Goal: Check status: Check status

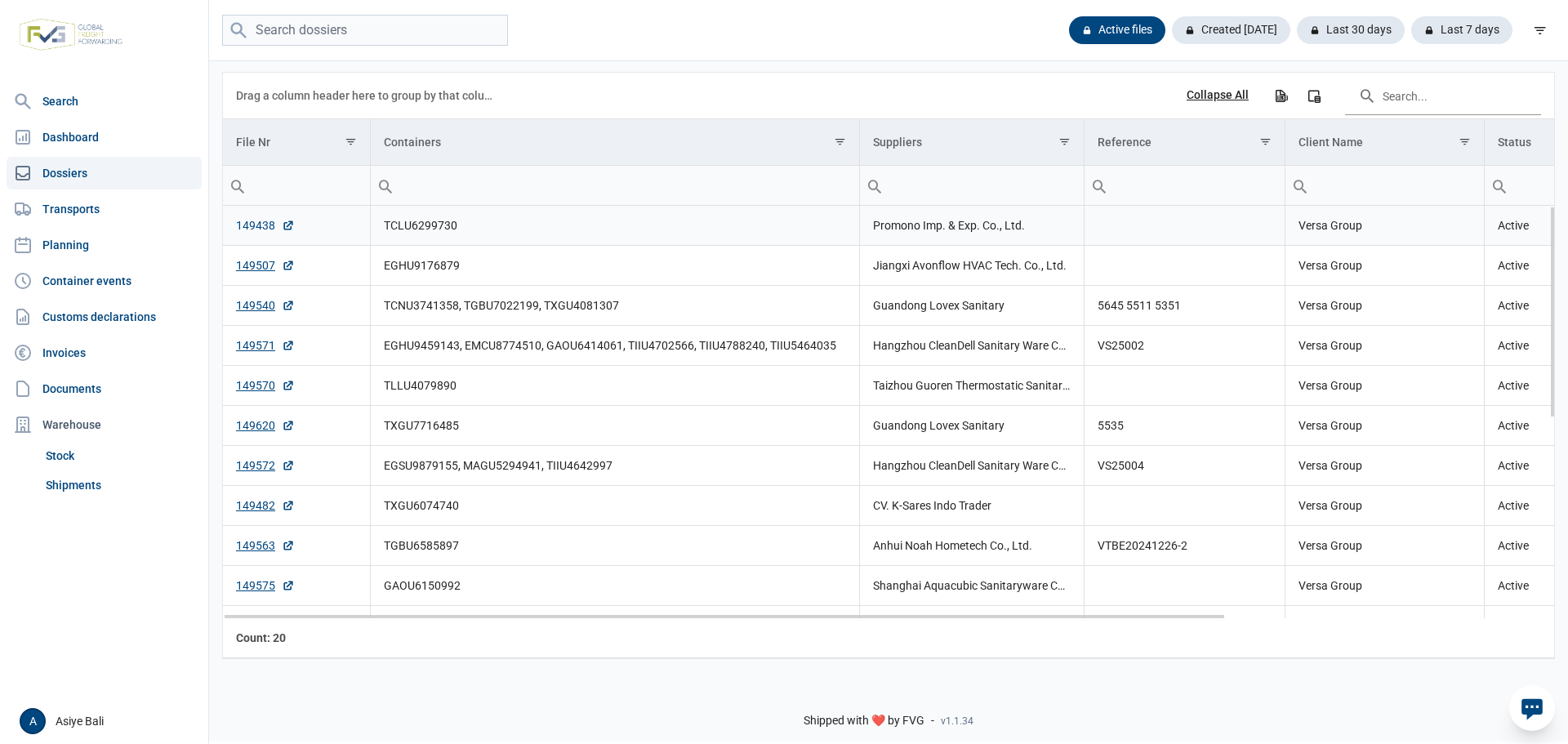
click at [244, 231] on link "149438" at bounding box center [265, 225] width 59 height 16
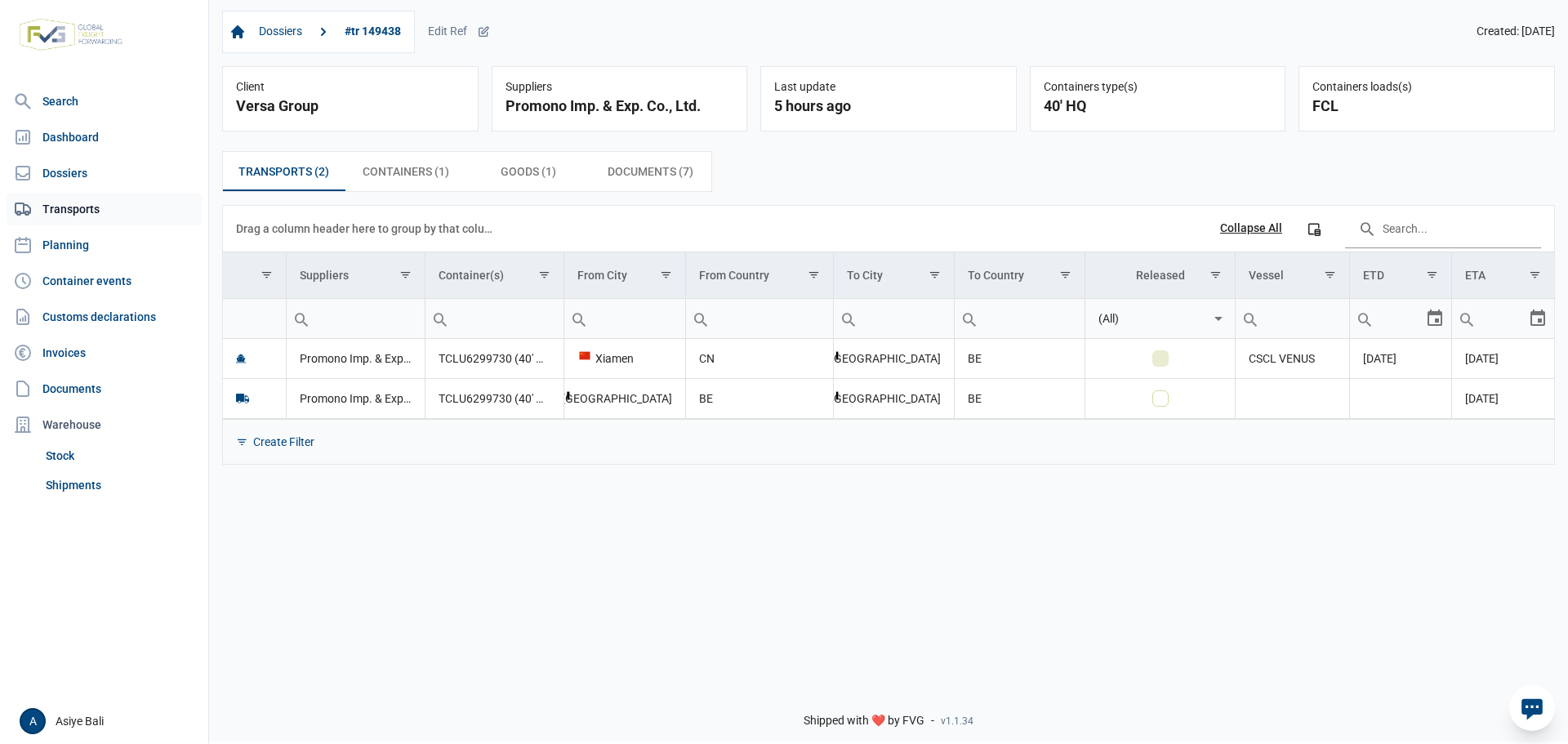
click at [81, 200] on link "Transports" at bounding box center [103, 210] width 195 height 33
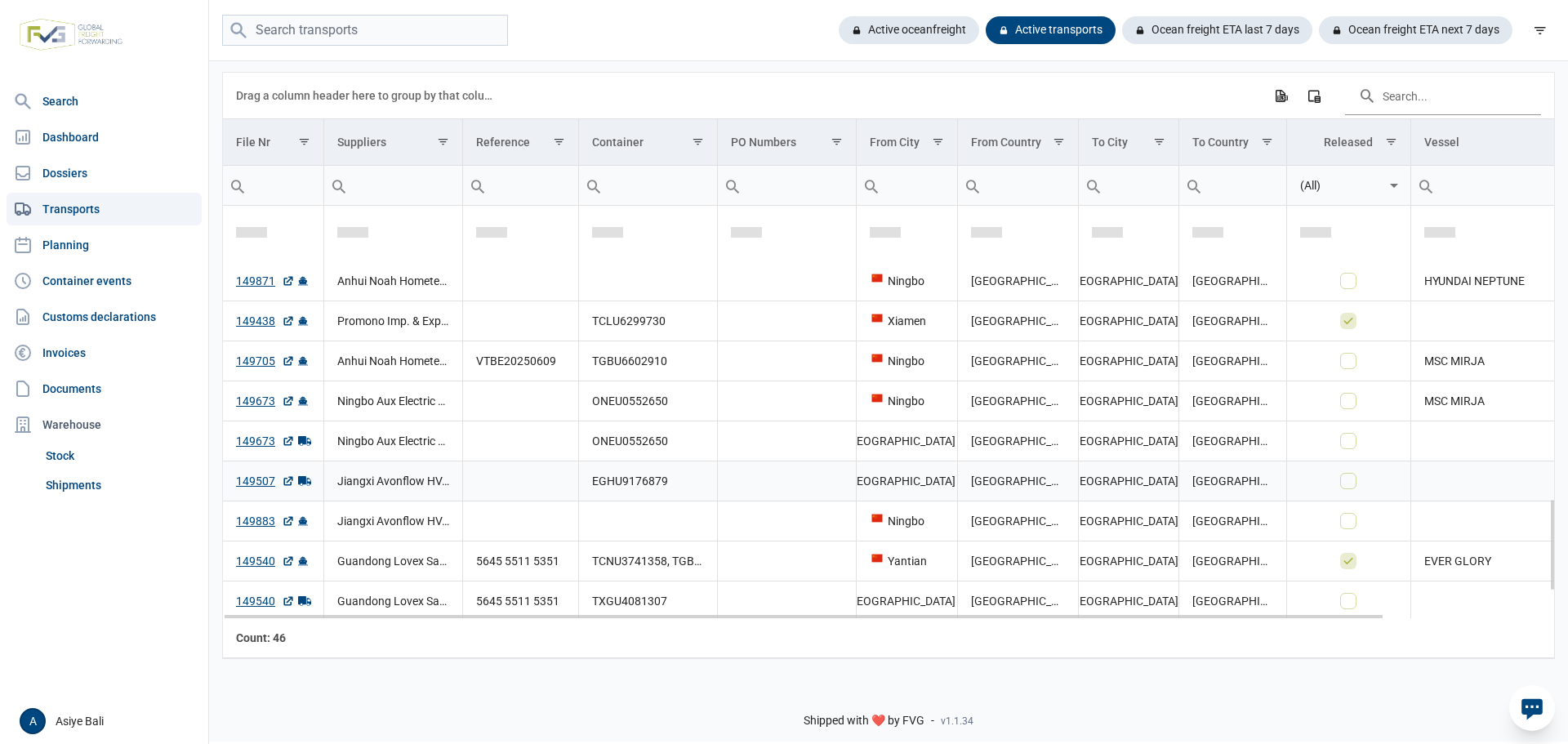
scroll to position [1429, 0]
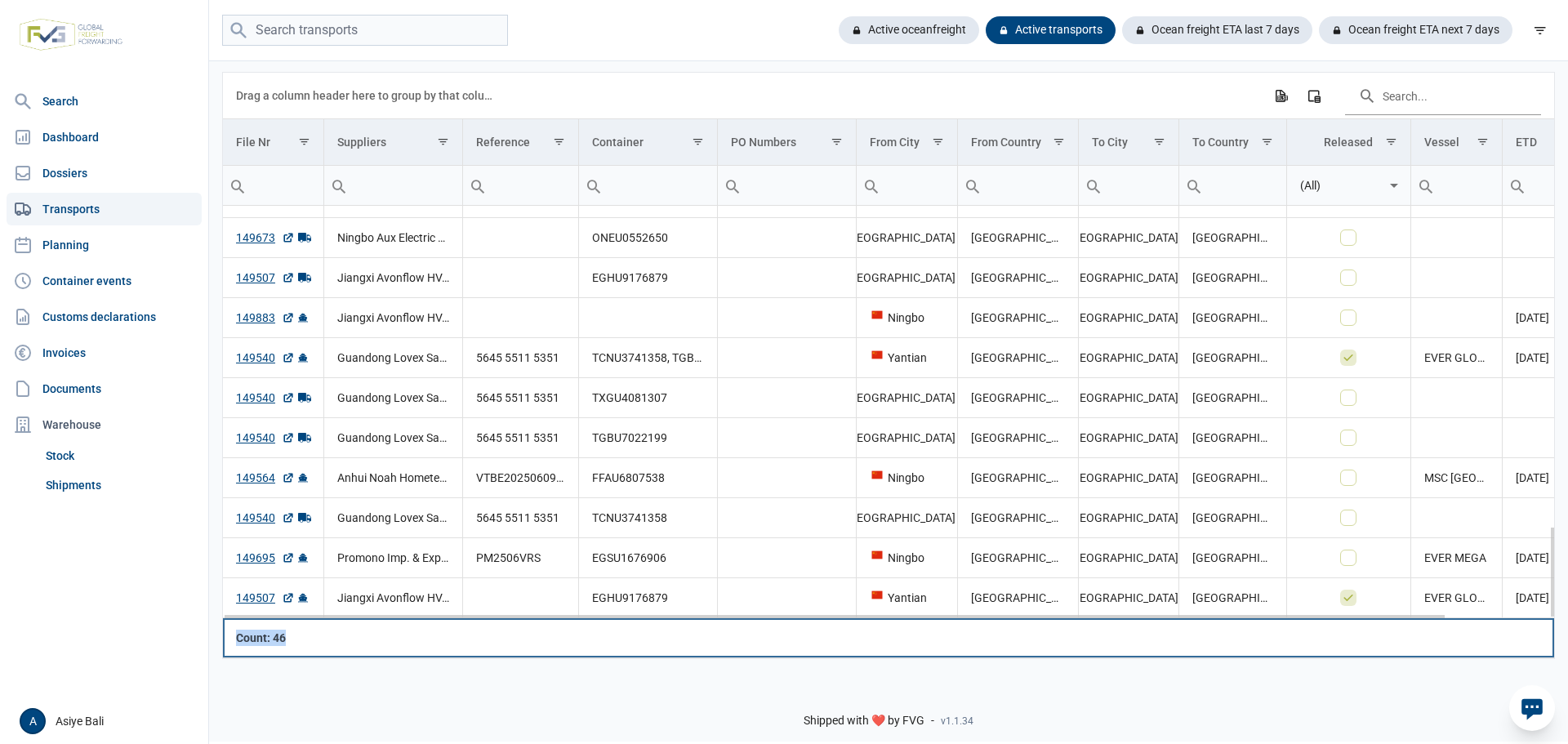
drag, startPoint x: 1261, startPoint y: 619, endPoint x: 1314, endPoint y: 617, distance: 53.0
click at [1314, 617] on div "Data grid with 46 rows and 13 columns Drag a column header here to group by tha…" at bounding box center [889, 365] width 1331 height 586
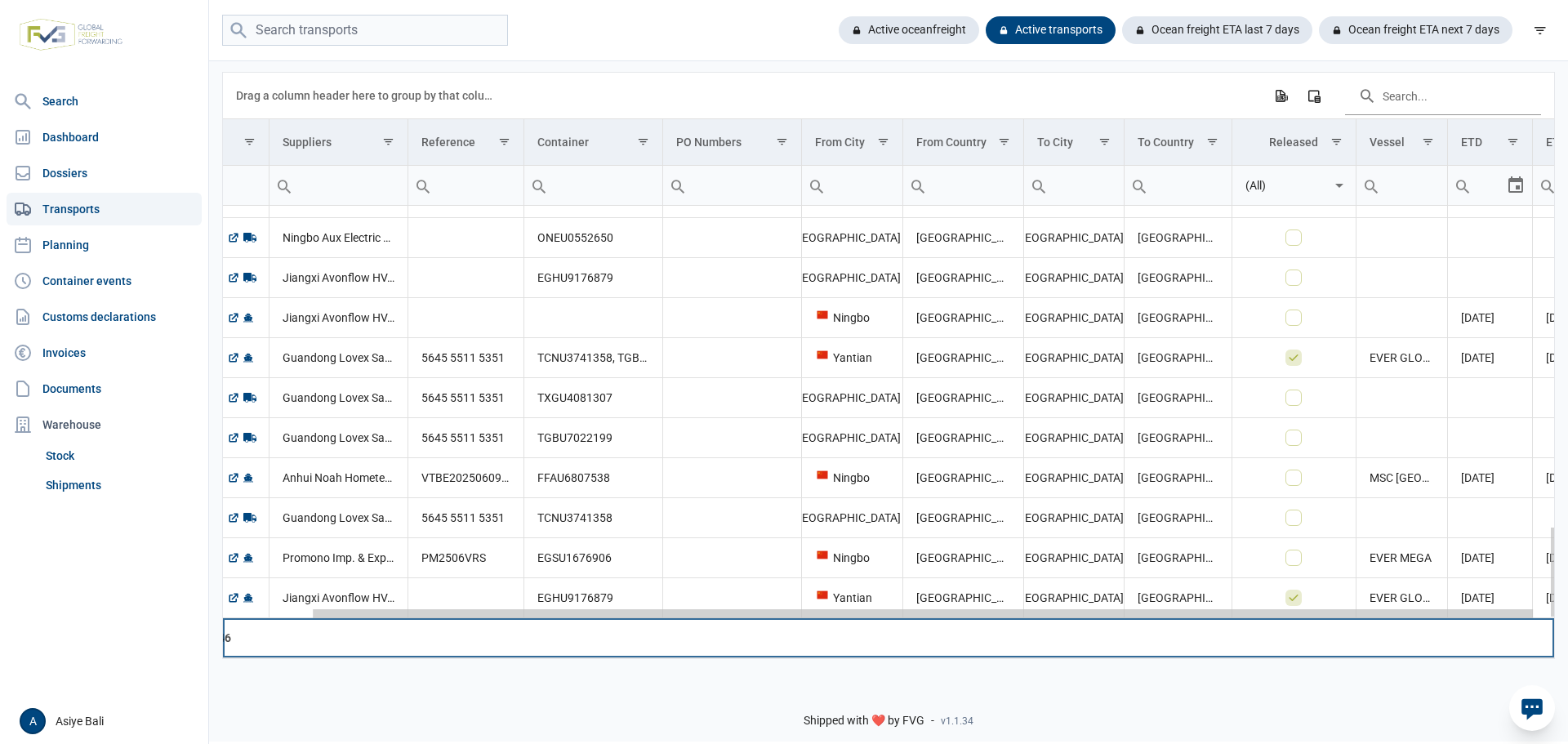
scroll to position [0, 117]
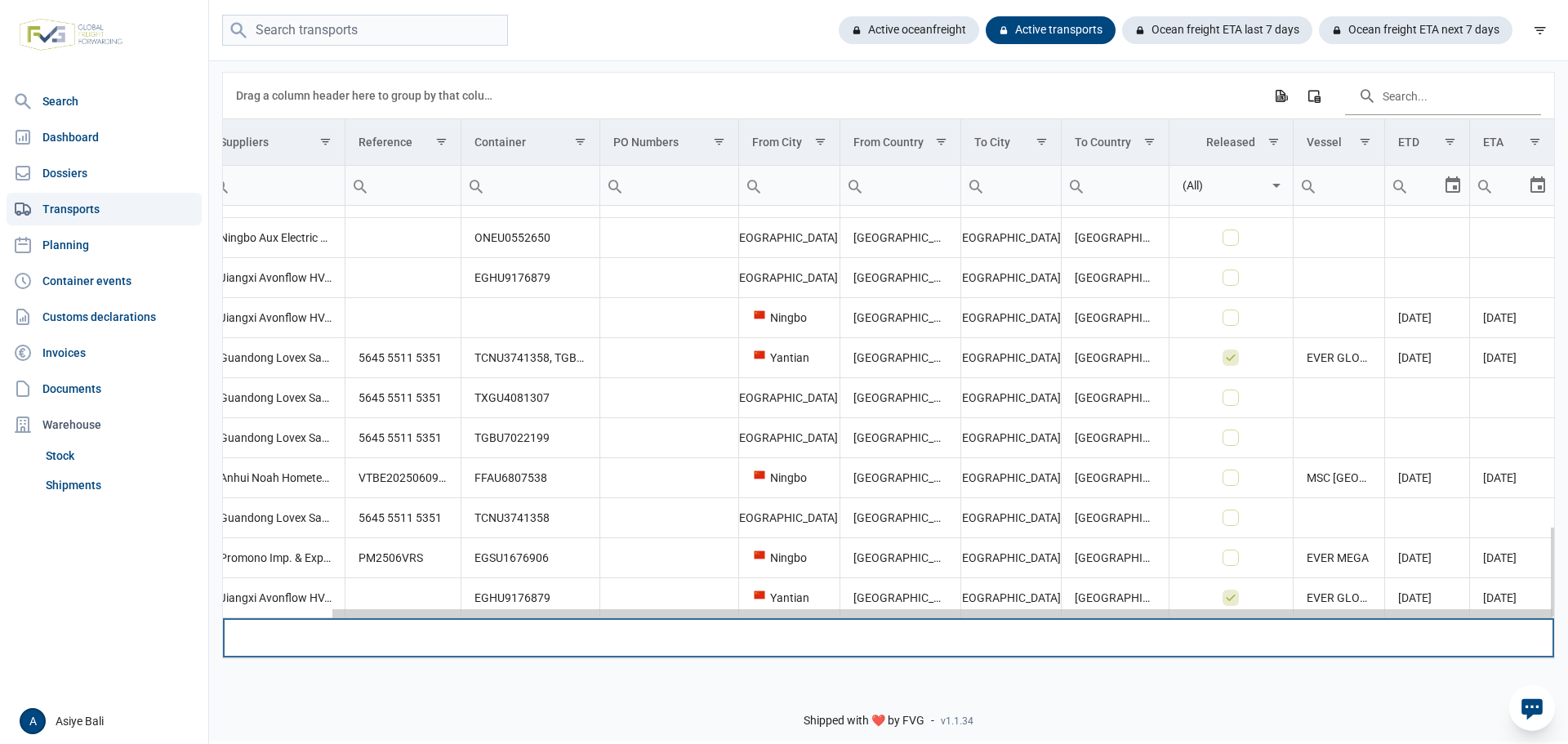
drag, startPoint x: 1287, startPoint y: 617, endPoint x: 1485, endPoint y: 610, distance: 198.1
click at [1485, 610] on body "For evaluation purposes only. Redistribution prohibited. Please register an exi…" at bounding box center [784, 343] width 1568 height 744
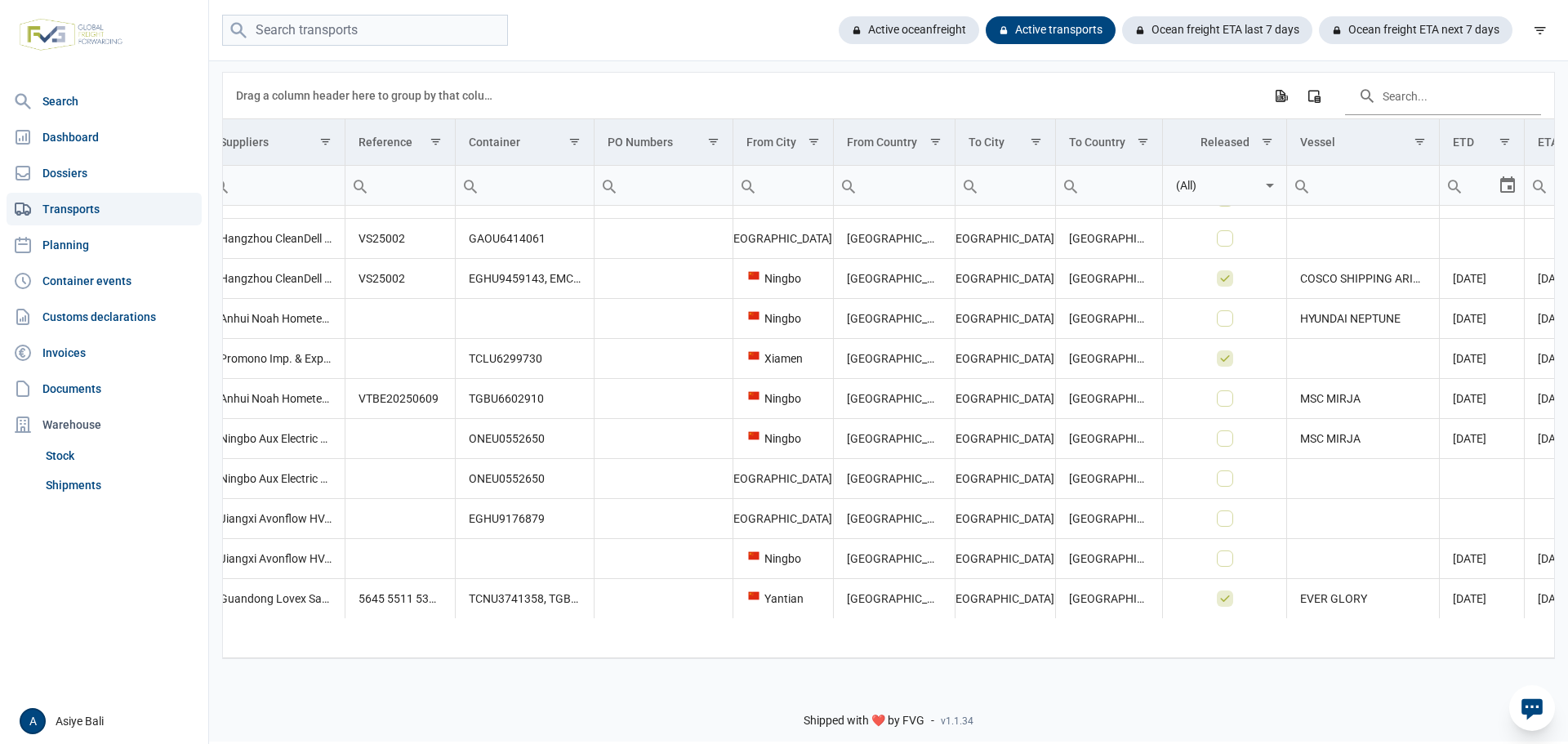
drag, startPoint x: 1262, startPoint y: 611, endPoint x: 1567, endPoint y: 604, distance: 305.1
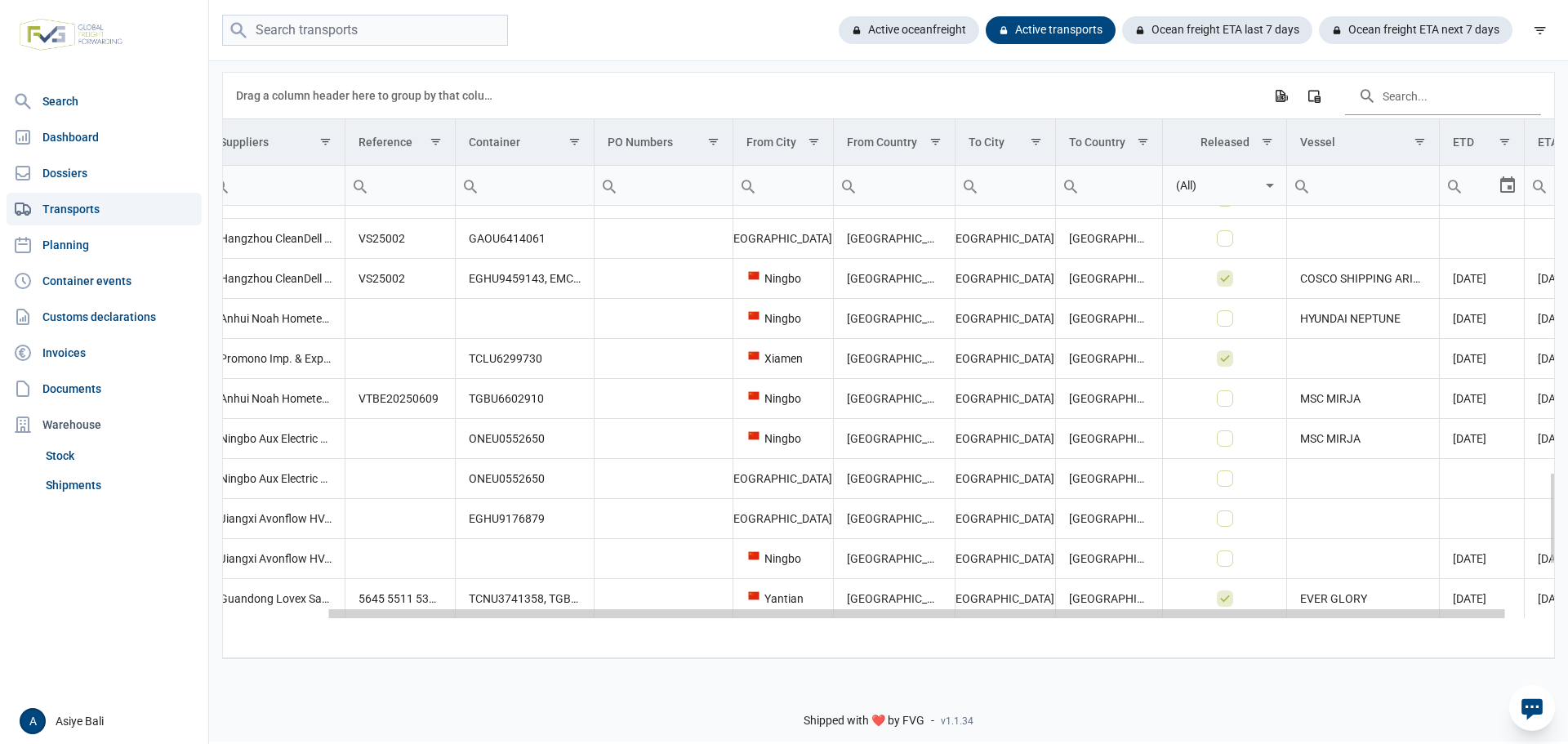
scroll to position [0, 171]
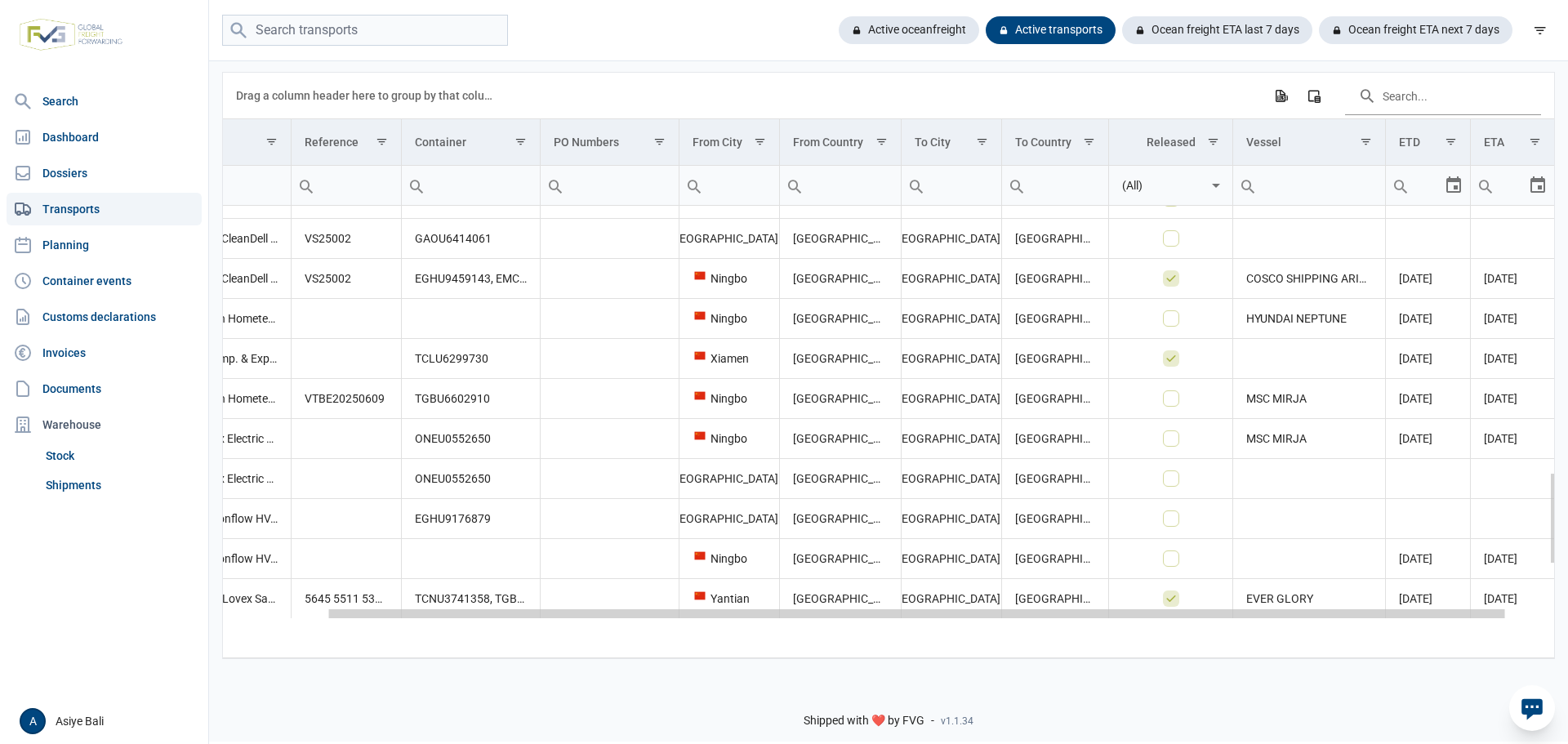
click at [1522, 618] on div "Data grid with 46 rows and 13 columns" at bounding box center [889, 613] width 1331 height 11
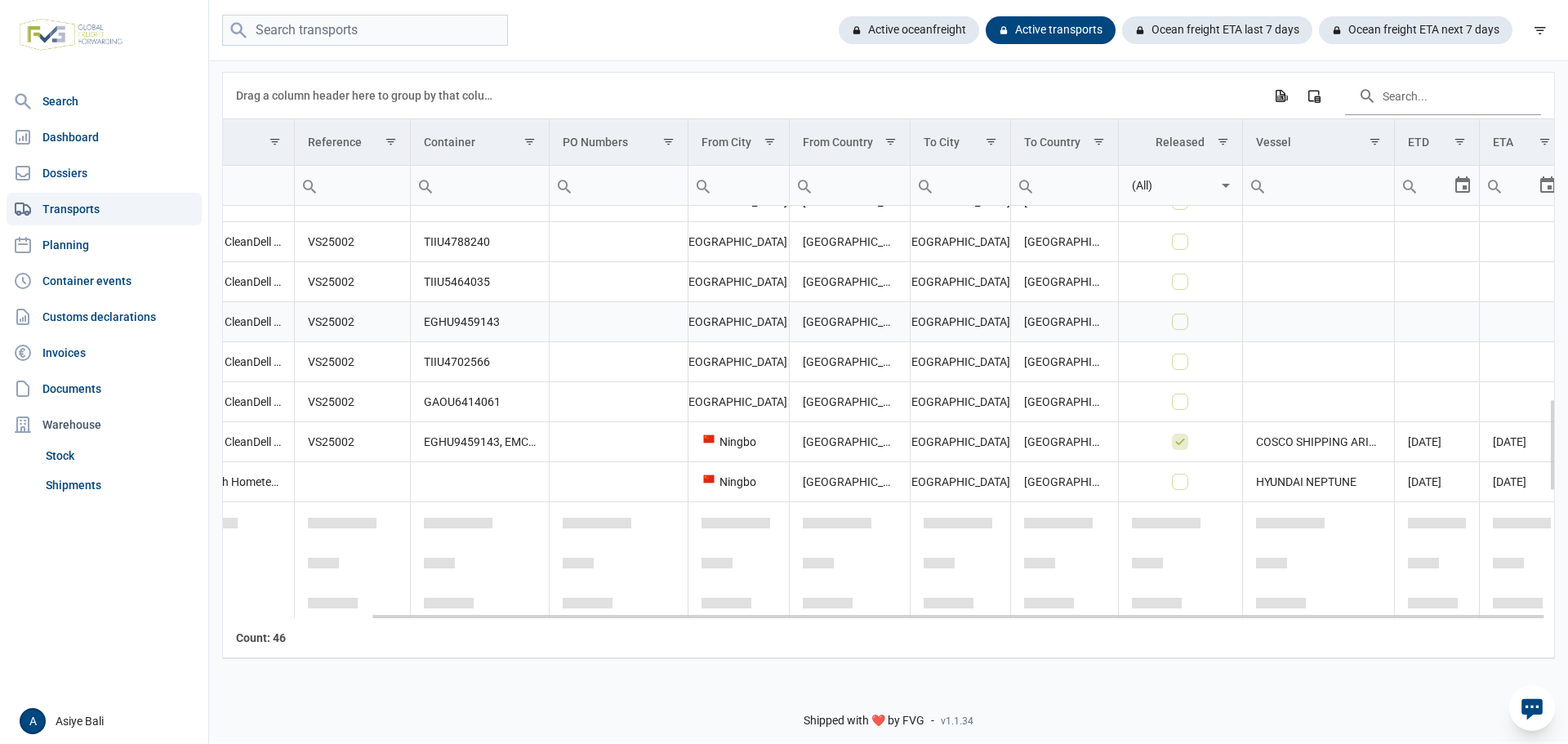
scroll to position [0, 0]
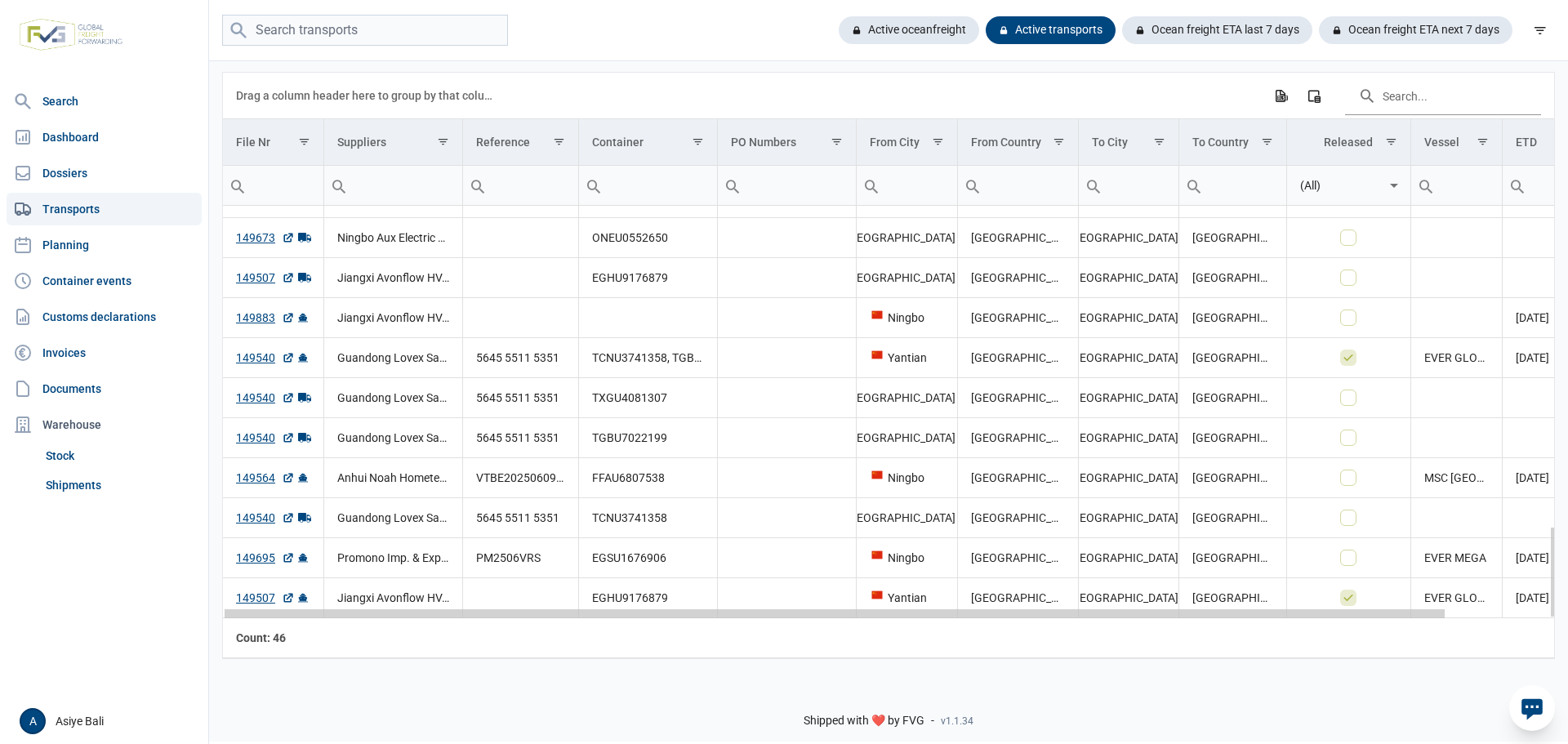
drag, startPoint x: 765, startPoint y: 616, endPoint x: 643, endPoint y: 616, distance: 122.0
click at [643, 616] on body "For evaluation purposes only. Redistribution prohibited. Please register an exi…" at bounding box center [784, 343] width 1568 height 744
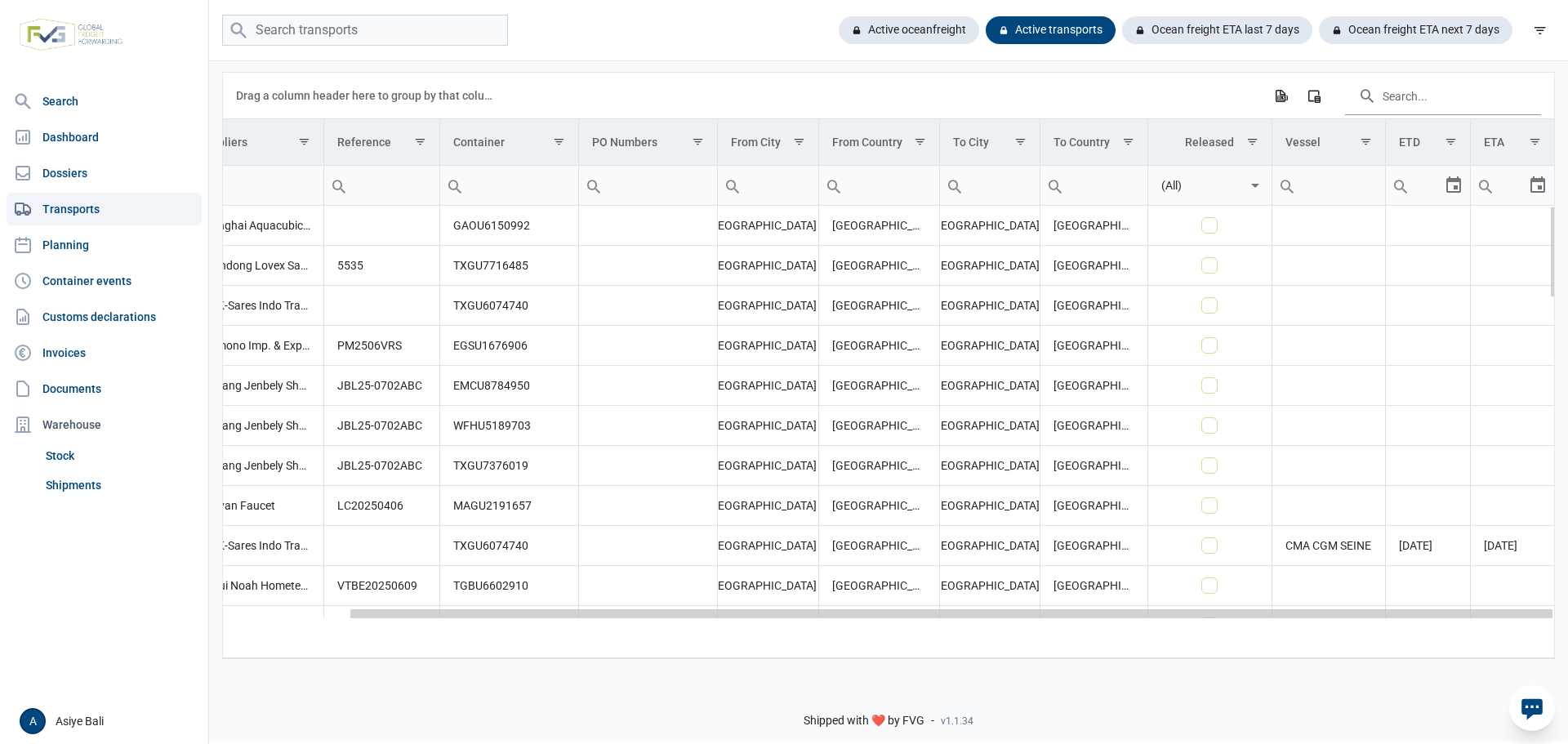
drag, startPoint x: 555, startPoint y: 619, endPoint x: 889, endPoint y: 625, distance: 334.1
click at [889, 625] on body "For evaluation purposes only. Redistribution prohibited. Please register an exi…" at bounding box center [784, 343] width 1568 height 744
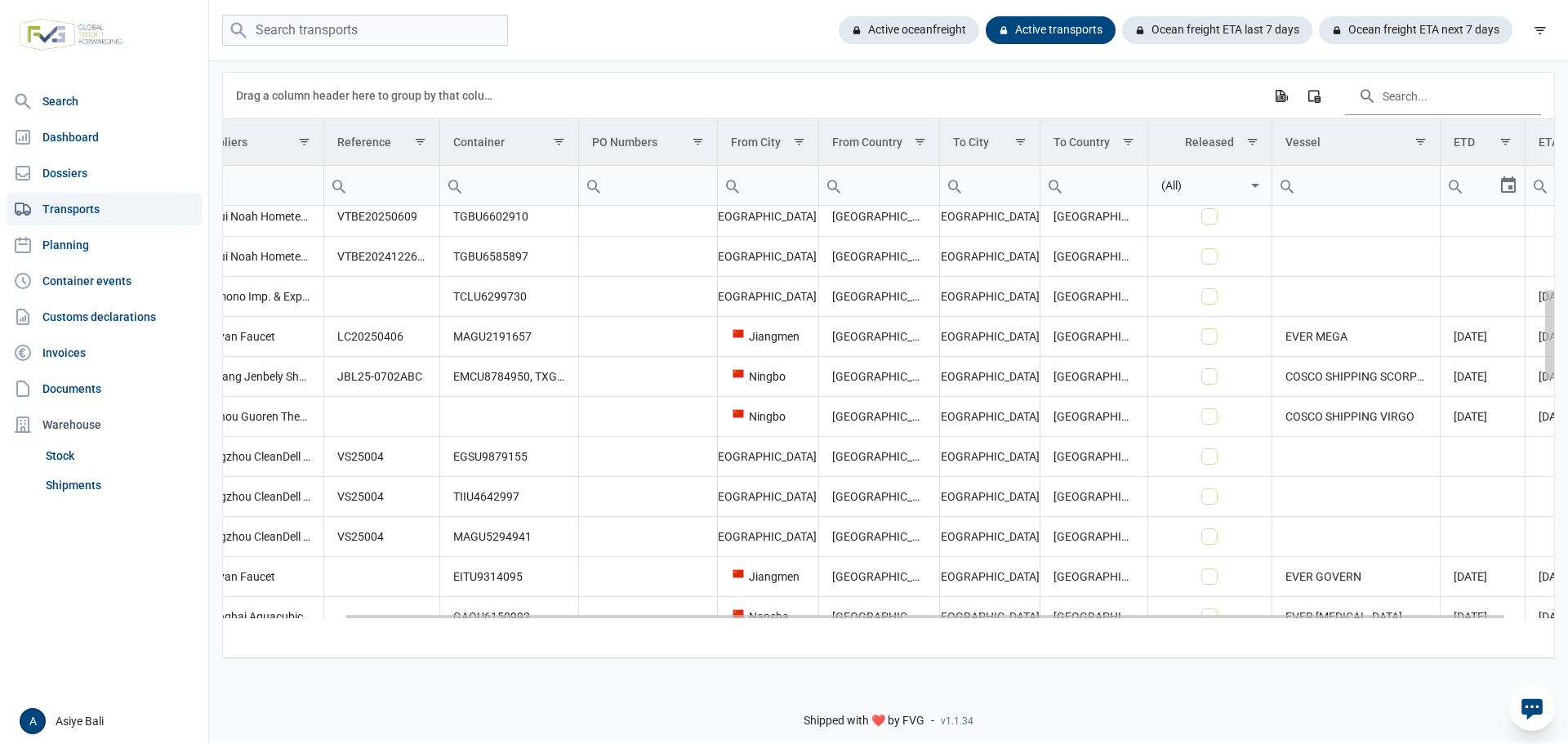
drag, startPoint x: 1552, startPoint y: 272, endPoint x: 1563, endPoint y: 364, distance: 92.7
click at [1563, 364] on body "For evaluation purposes only. Redistribution prohibited. Please register an exi…" at bounding box center [784, 343] width 1568 height 744
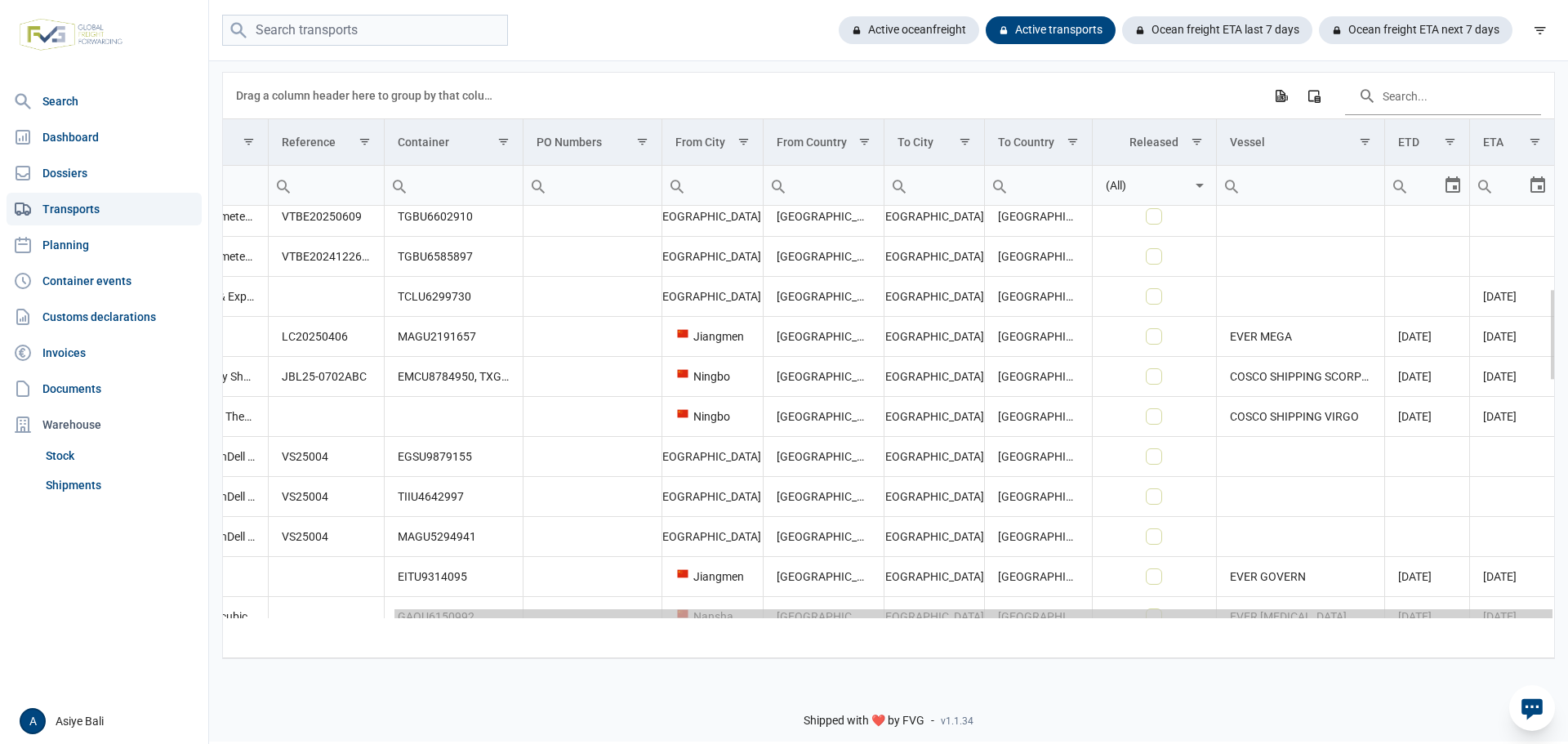
drag, startPoint x: 1410, startPoint y: 619, endPoint x: 1537, endPoint y: 603, distance: 128.0
click at [1537, 603] on body "For evaluation purposes only. Redistribution prohibited. Please register an exi…" at bounding box center [784, 343] width 1568 height 744
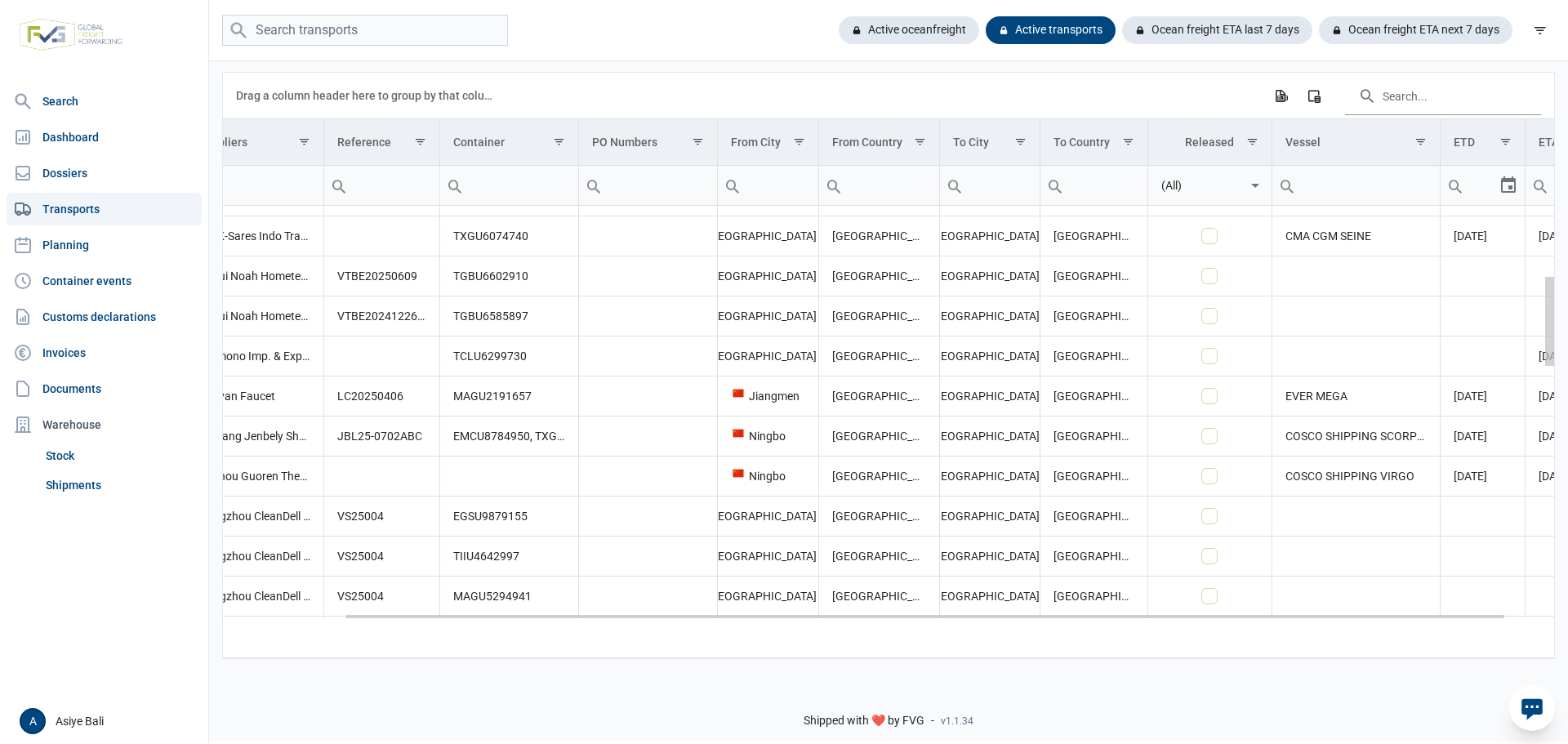
drag, startPoint x: 1547, startPoint y: 316, endPoint x: 1530, endPoint y: 277, distance: 42.5
click at [1530, 277] on body "For evaluation purposes only. Redistribution prohibited. Please register an exi…" at bounding box center [784, 343] width 1568 height 744
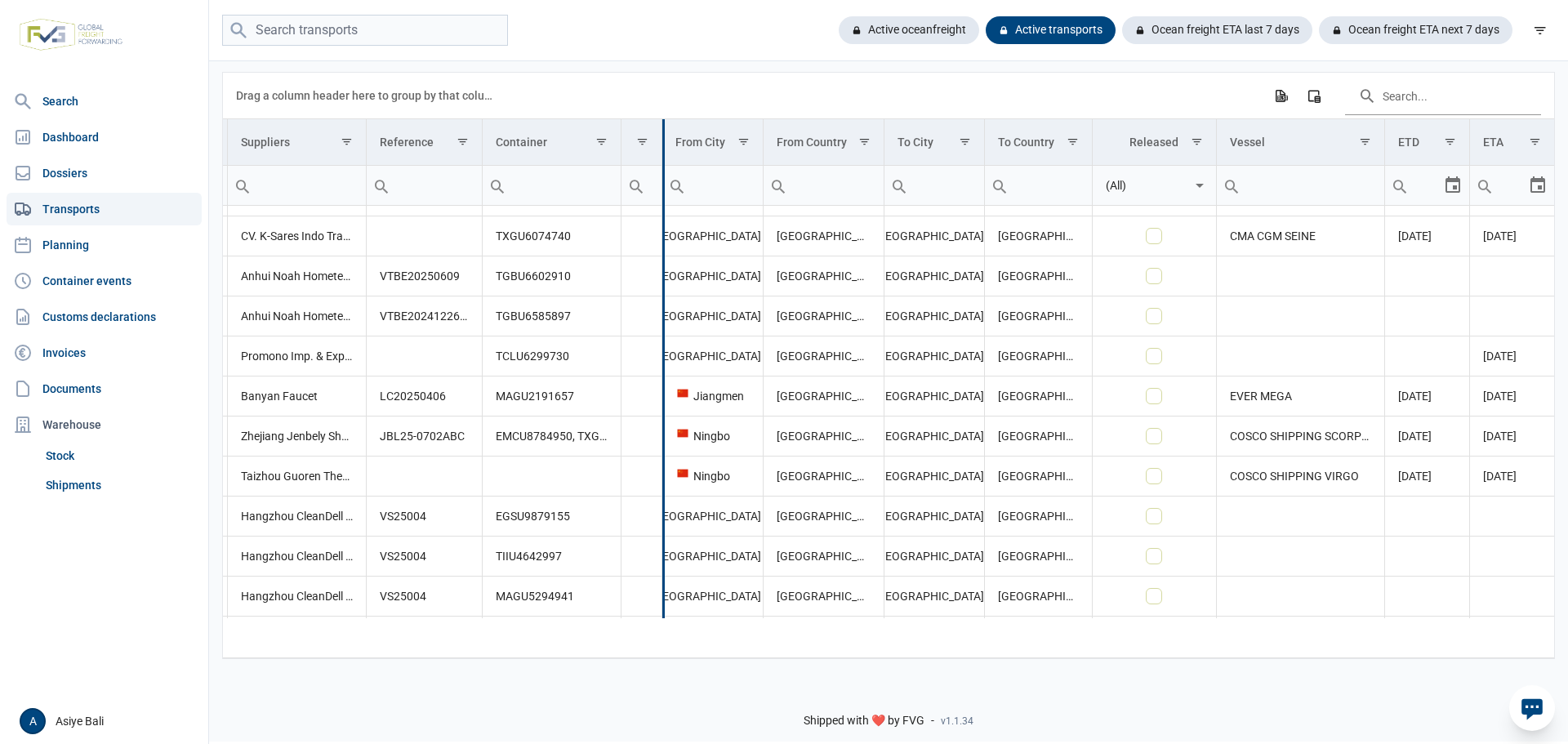
drag, startPoint x: 718, startPoint y: 127, endPoint x: 615, endPoint y: 137, distance: 103.5
click at [615, 137] on div "Data grid with 46 rows and 13 columns Drag a column header here to group by tha…" at bounding box center [889, 365] width 1331 height 586
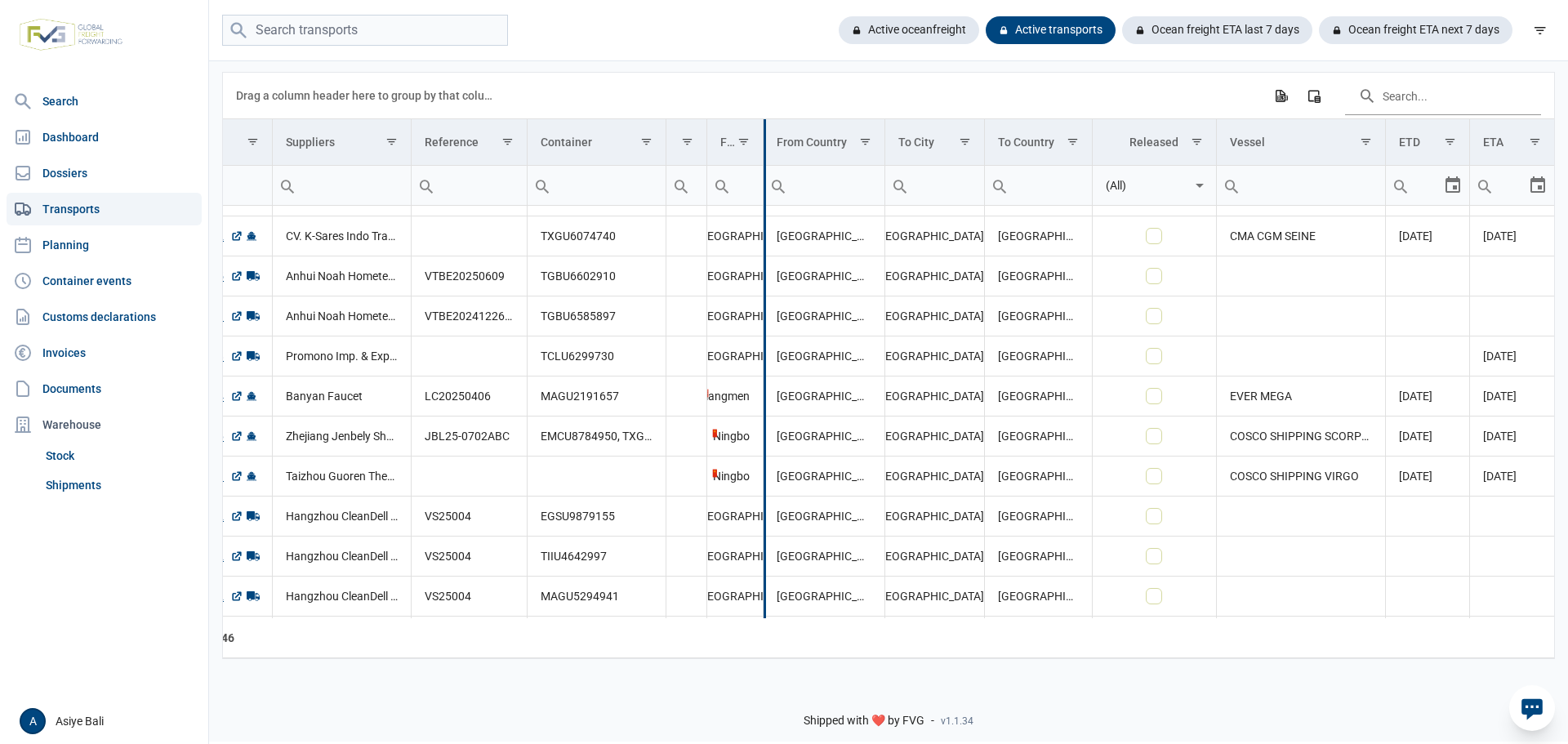
drag, startPoint x: 762, startPoint y: 126, endPoint x: 719, endPoint y: 131, distance: 43.3
click at [719, 131] on div "Data grid with 46 rows and 13 columns Drag a column header here to group by tha…" at bounding box center [889, 365] width 1331 height 586
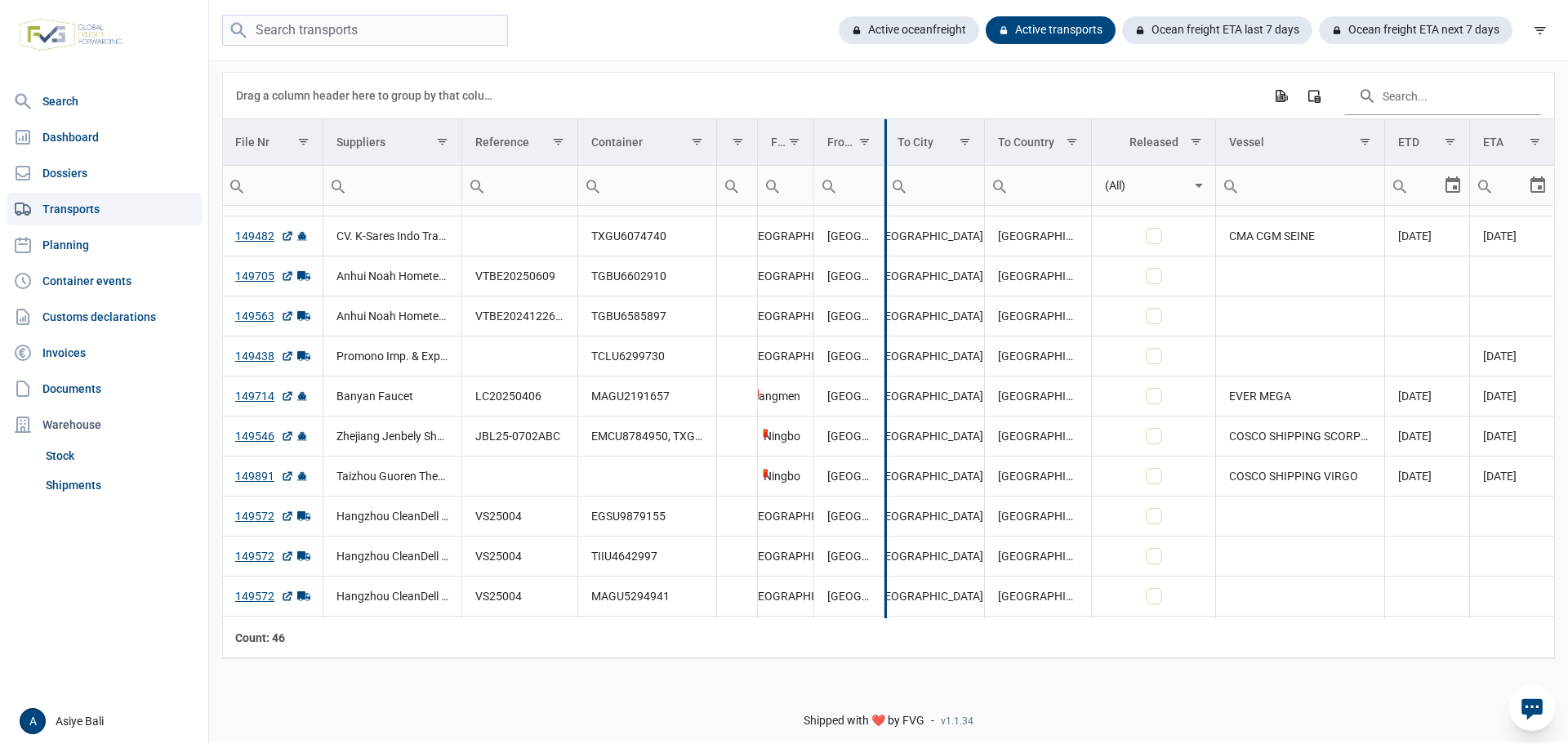
drag, startPoint x: 883, startPoint y: 128, endPoint x: 833, endPoint y: 133, distance: 50.2
click at [833, 133] on div "Data grid with 46 rows and 13 columns Drag a column header here to group by tha…" at bounding box center [889, 365] width 1331 height 586
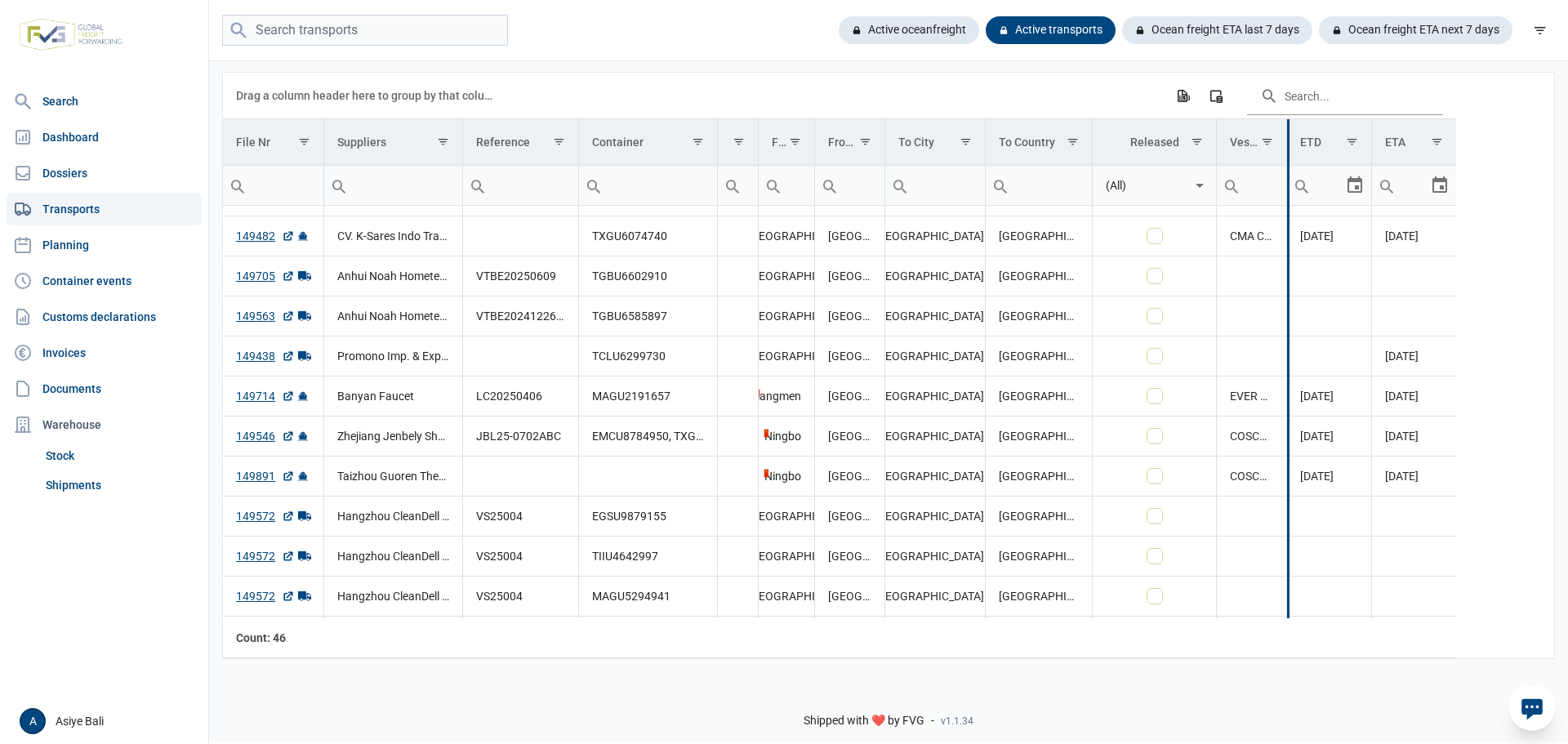
drag, startPoint x: 1384, startPoint y: 130, endPoint x: 1285, endPoint y: 135, distance: 99.1
click at [1285, 135] on div "Data grid with 46 rows and 13 columns Drag a column header here to group by tha…" at bounding box center [839, 365] width 1233 height 586
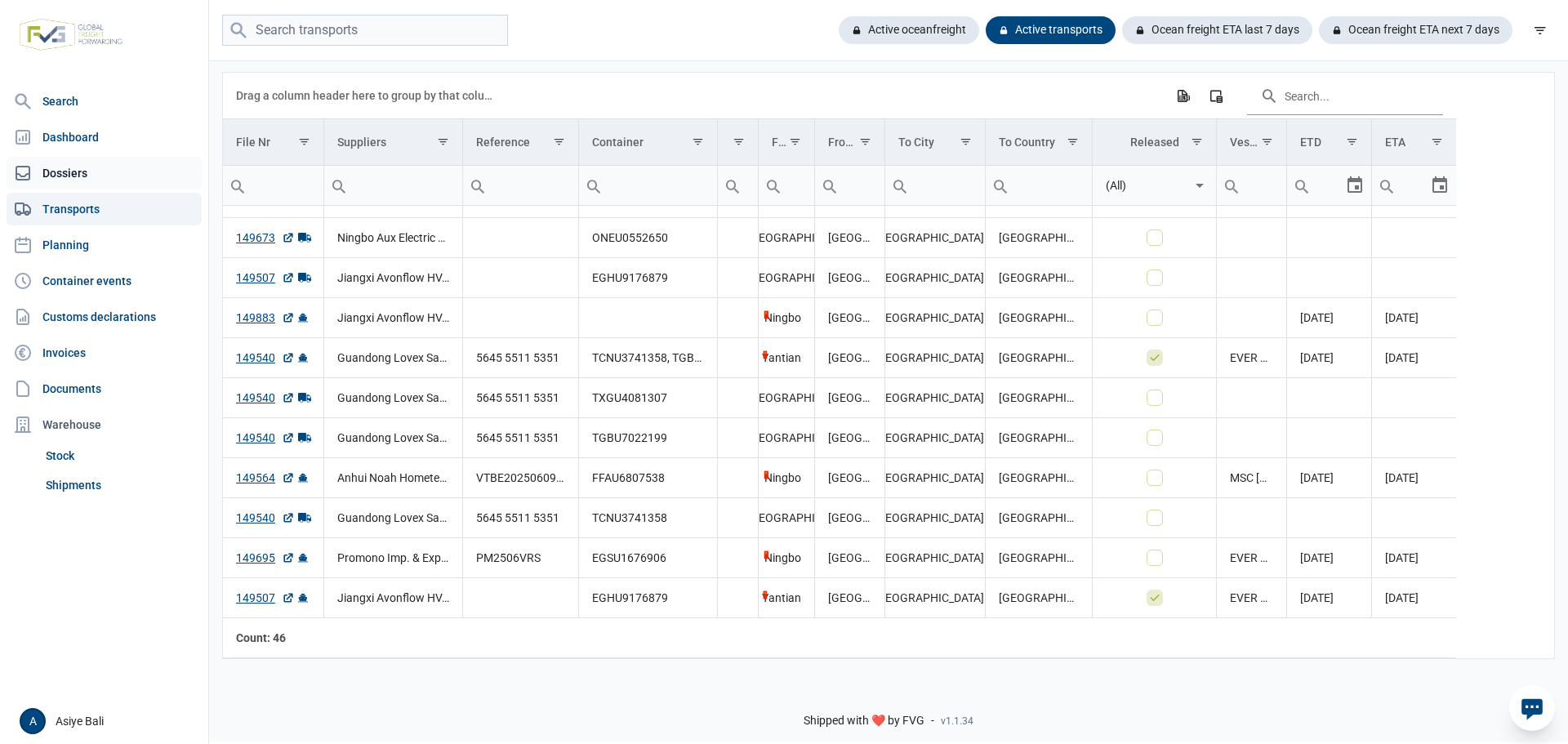
click at [64, 163] on link "Dossiers" at bounding box center [103, 173] width 195 height 33
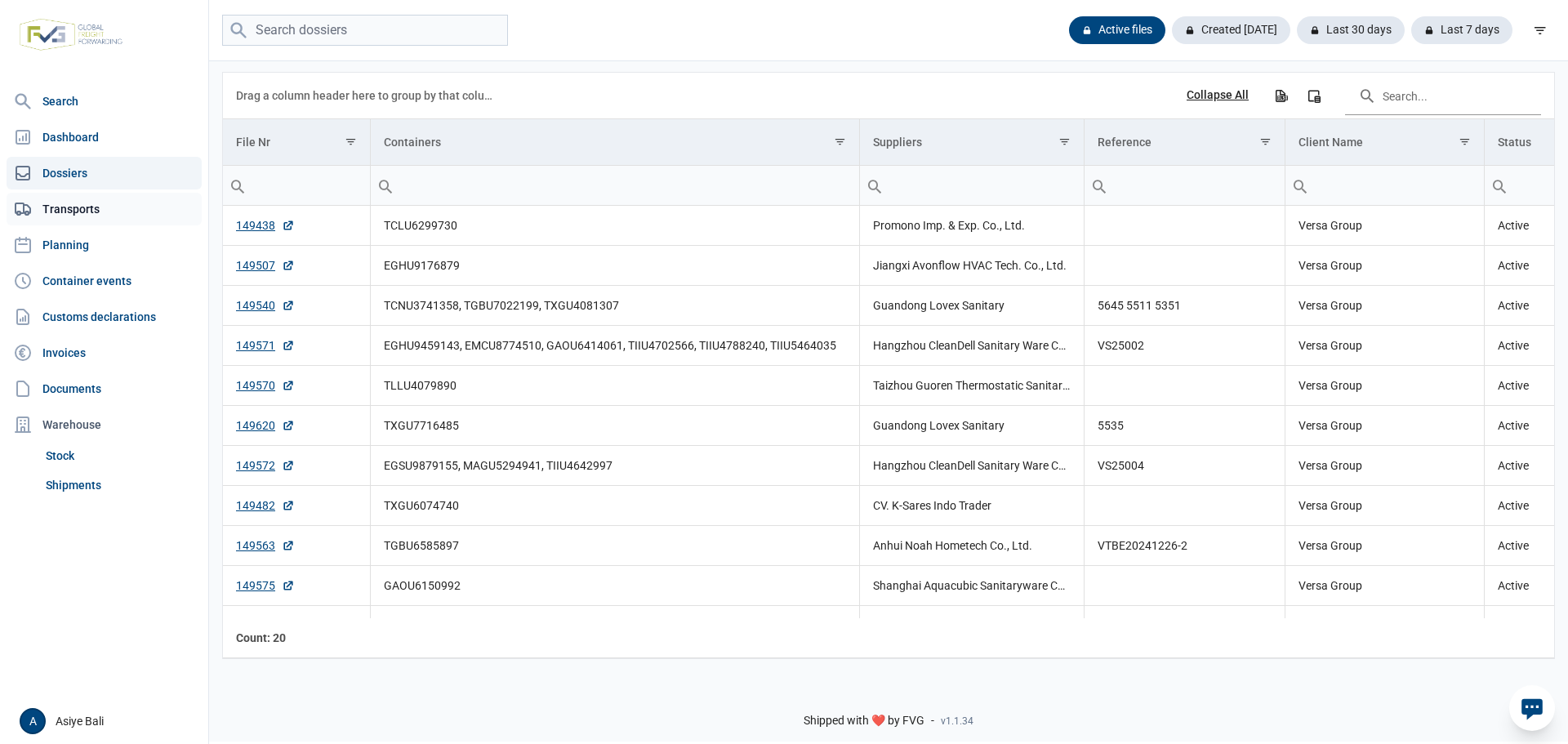
click at [72, 210] on link "Transports" at bounding box center [103, 210] width 195 height 33
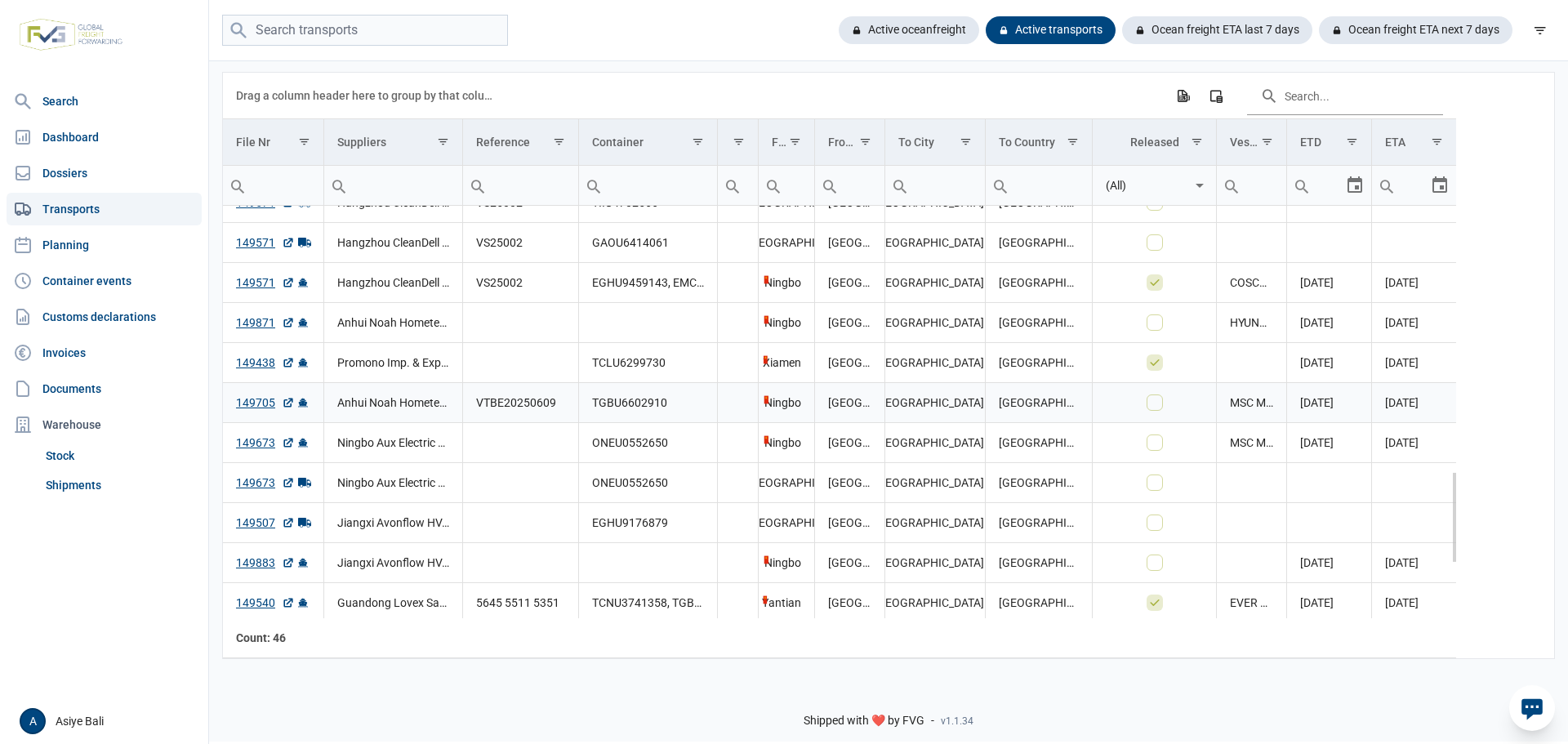
scroll to position [1102, 0]
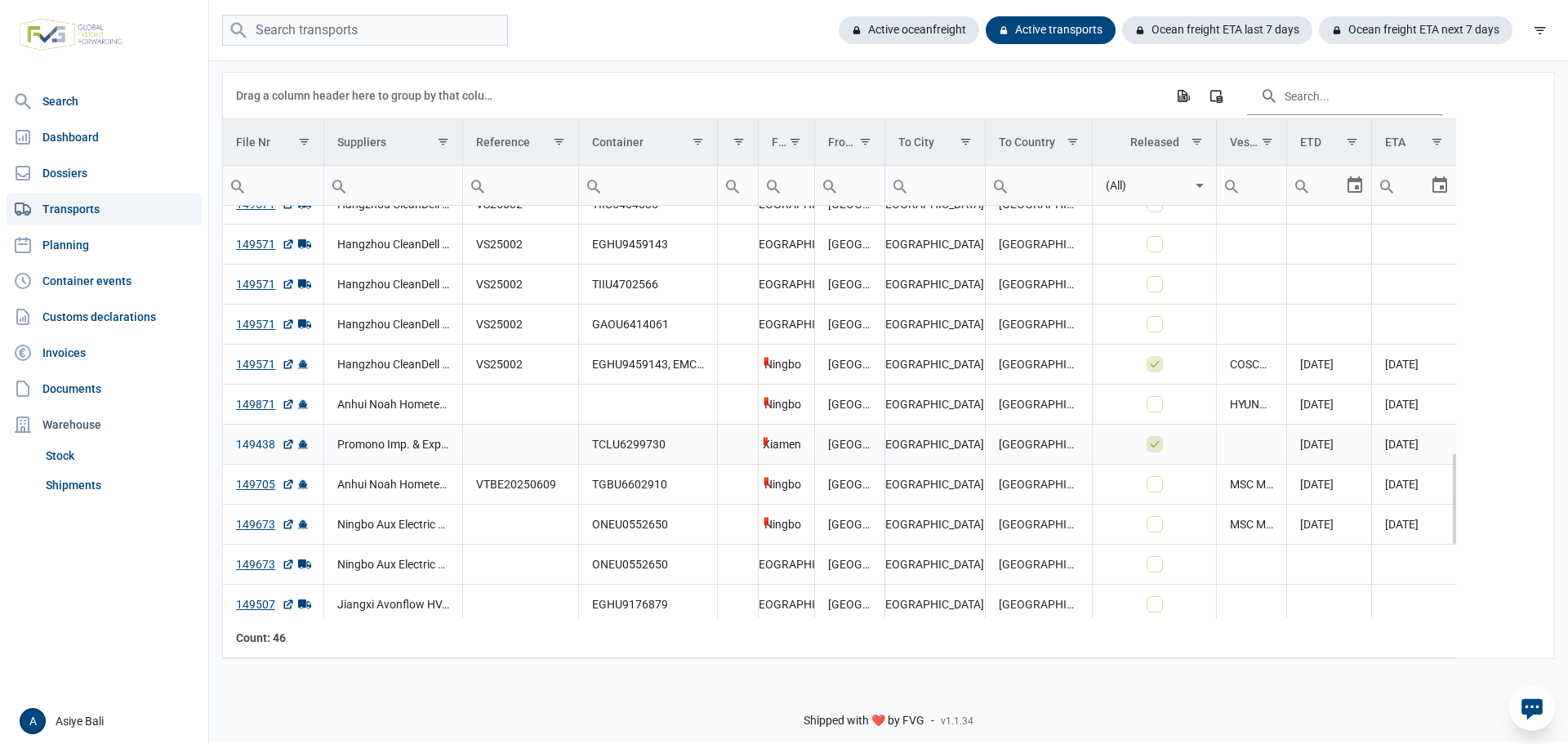
click at [262, 444] on link "149438" at bounding box center [265, 444] width 59 height 16
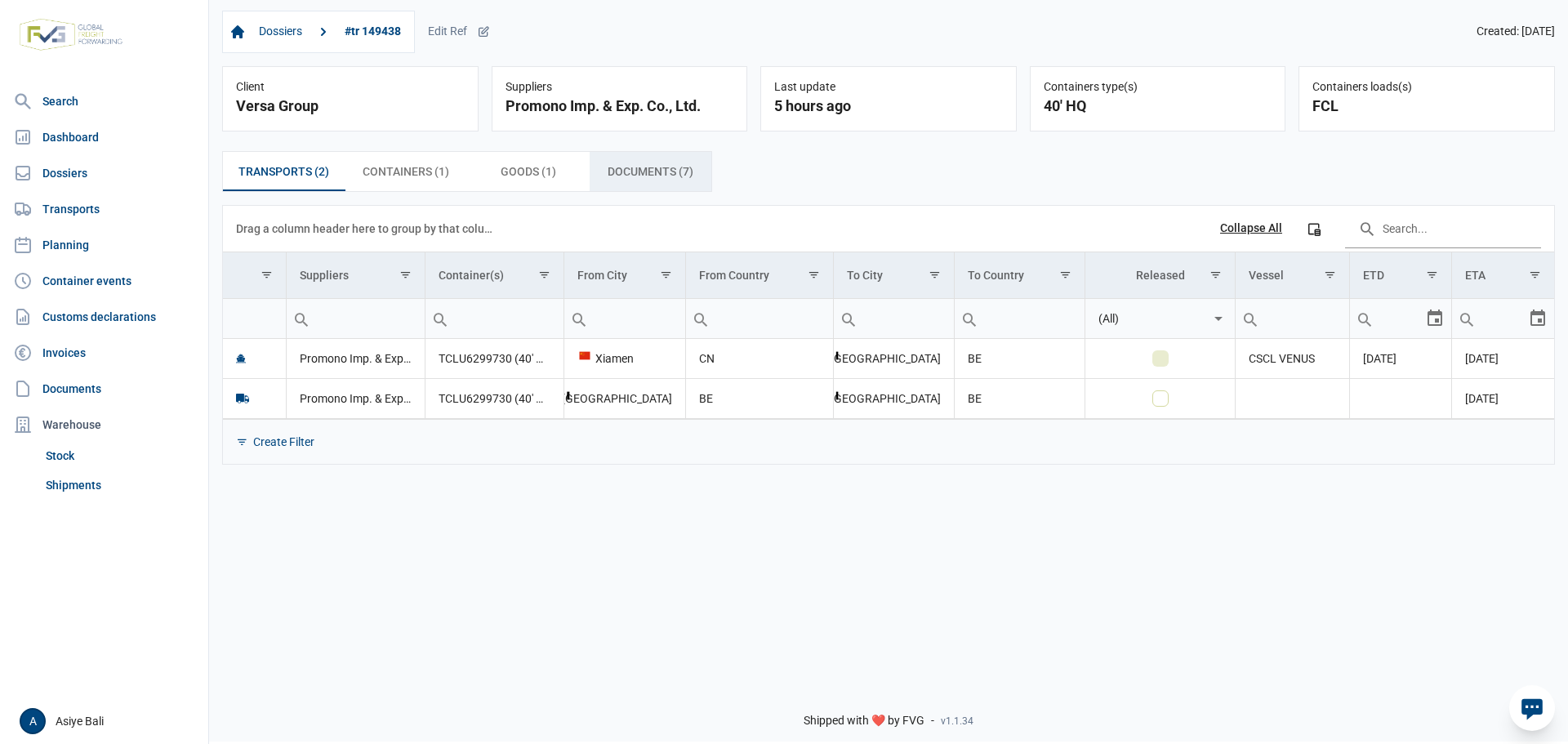
click at [637, 177] on span "Documents (7) Documents (7)" at bounding box center [651, 171] width 86 height 19
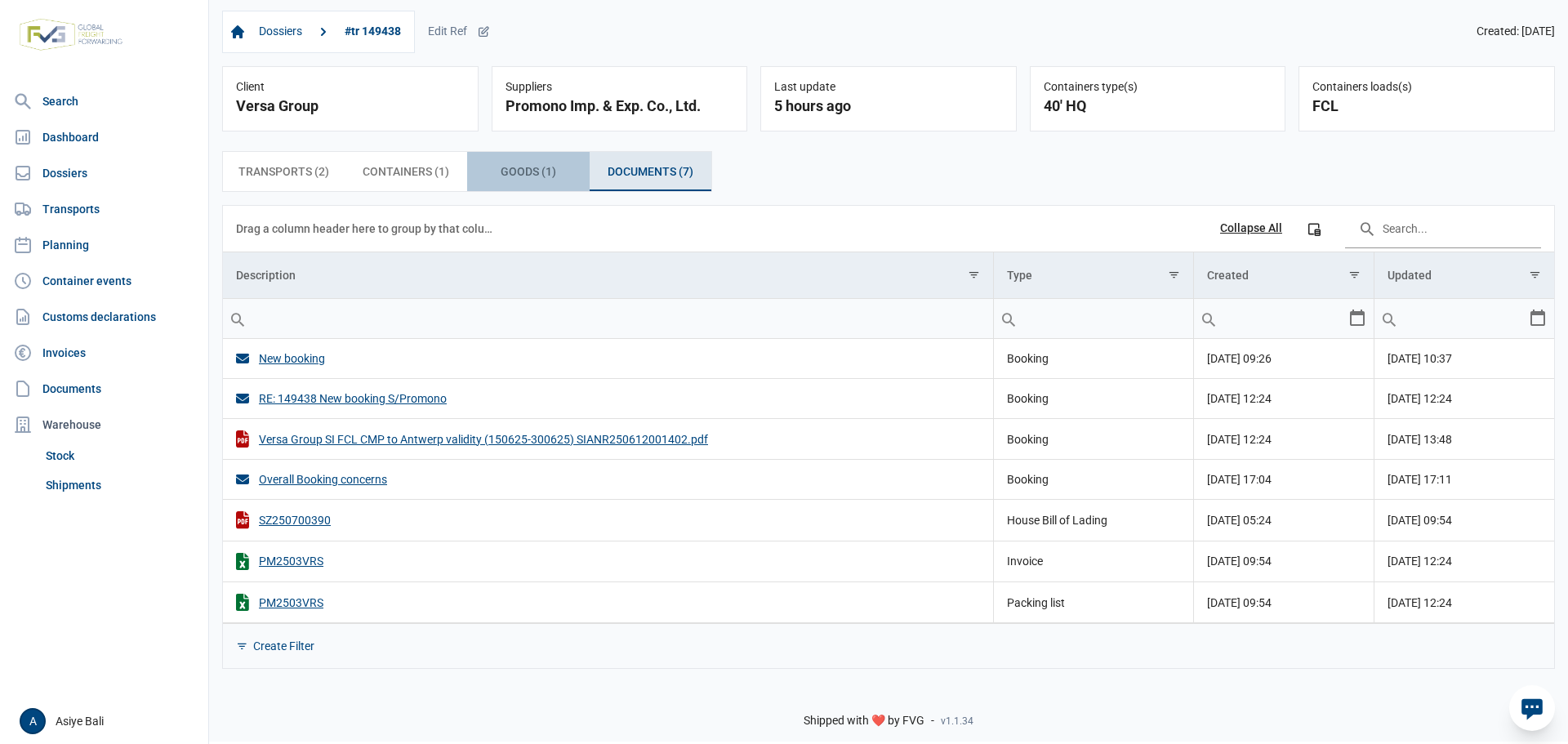
click at [524, 173] on span "Goods (1) Goods (1)" at bounding box center [528, 171] width 56 height 19
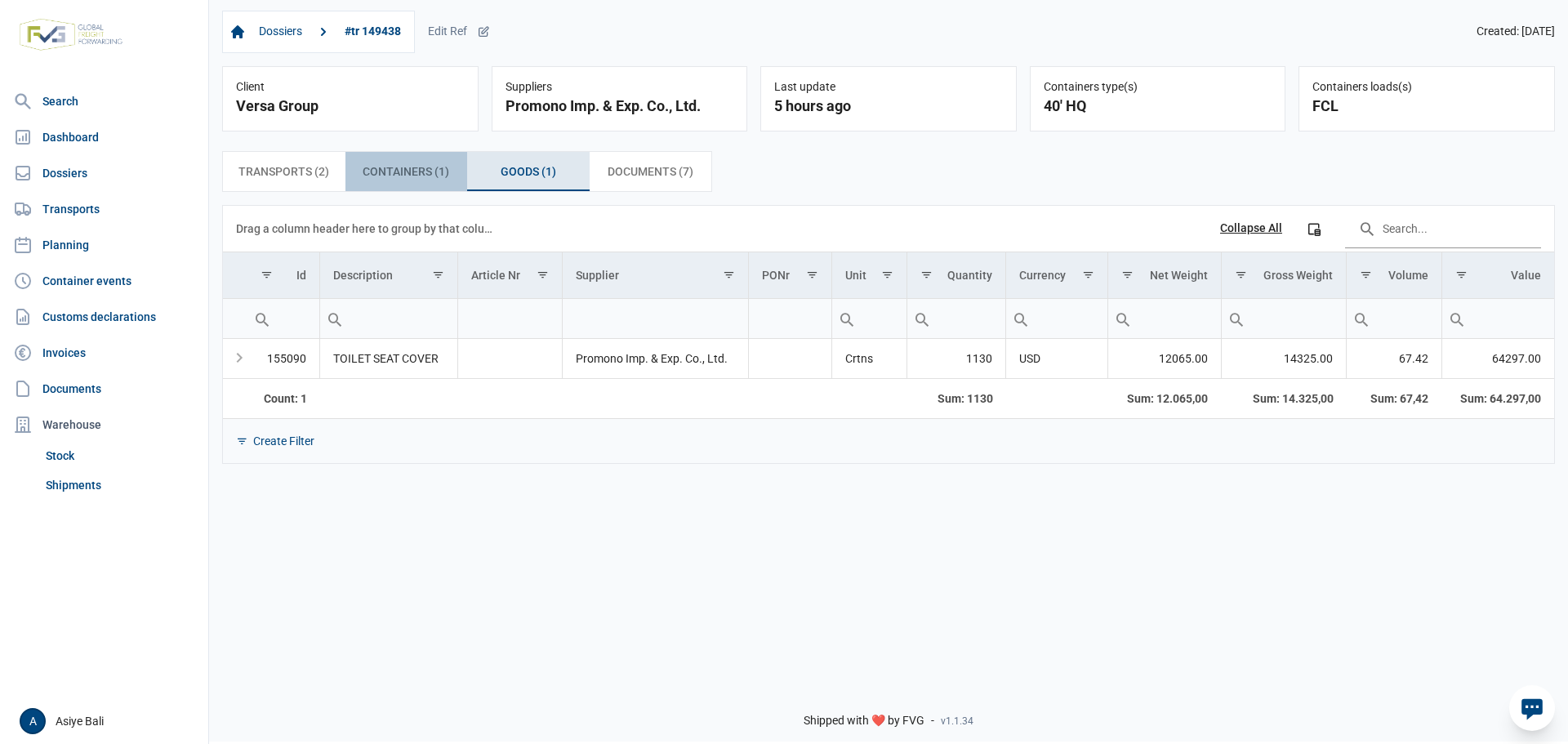
click at [376, 171] on span "Containers (1) Containers (1)" at bounding box center [406, 171] width 87 height 19
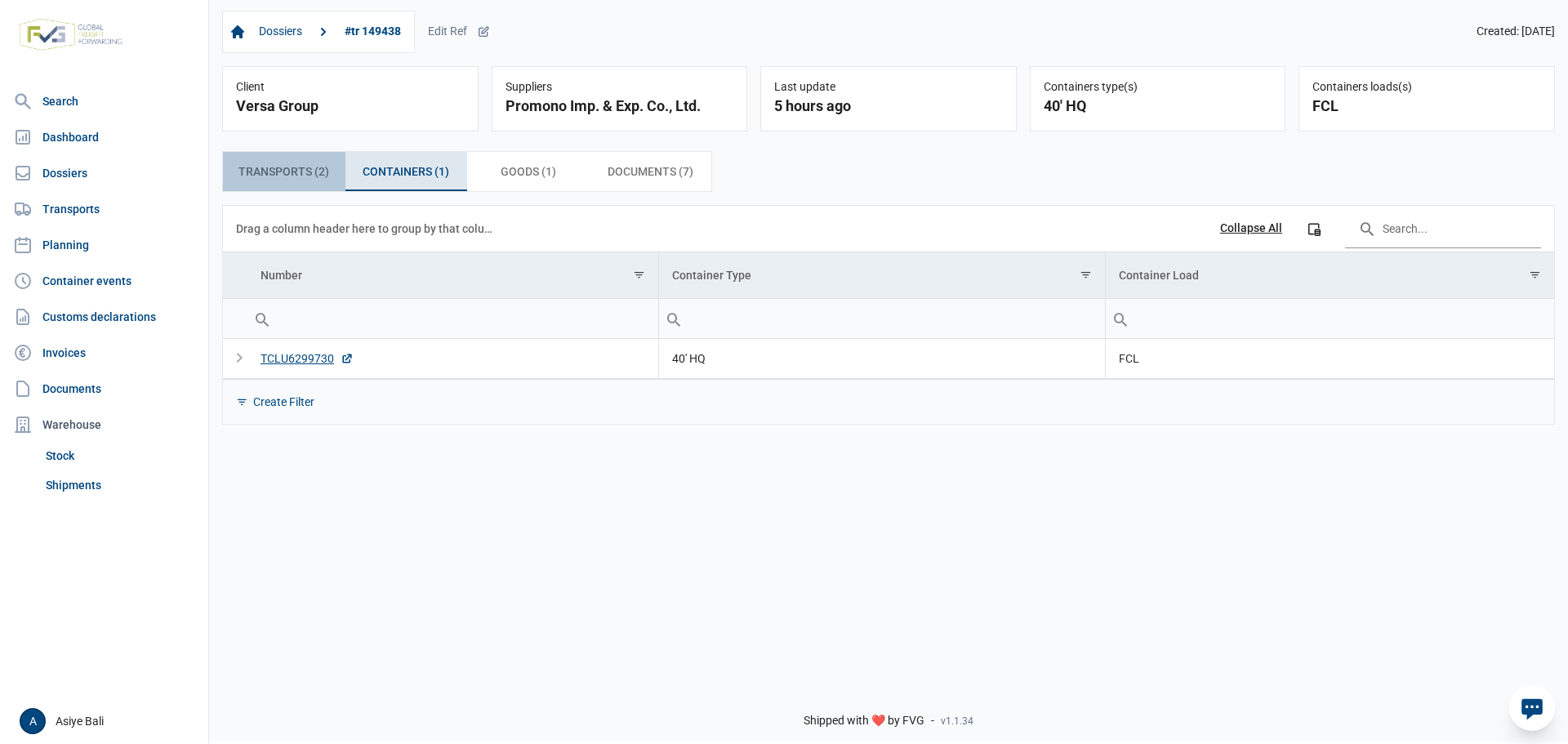
click at [289, 168] on span "Transports (2) Transports (2)" at bounding box center [284, 171] width 91 height 19
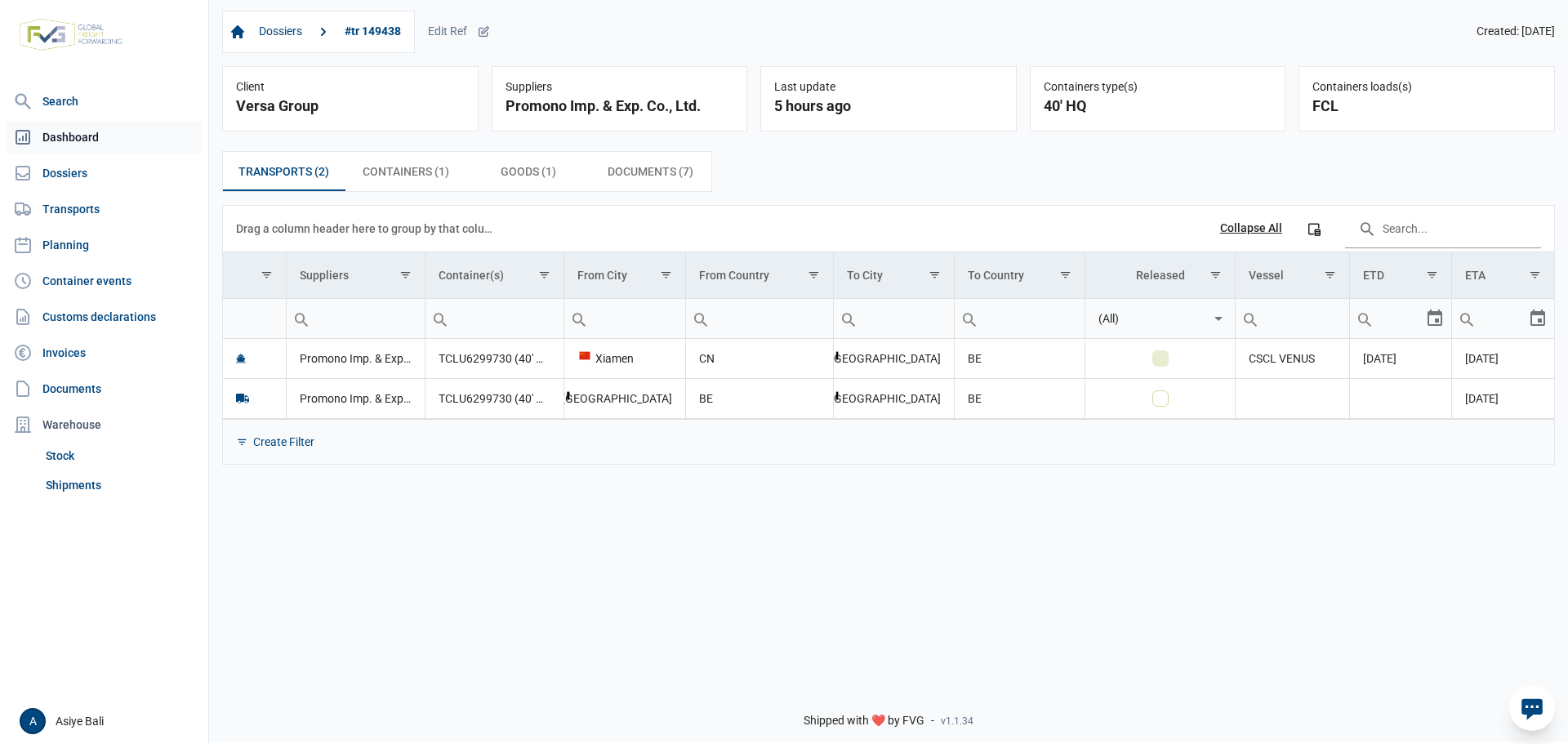
click at [70, 138] on link "Dashboard" at bounding box center [103, 137] width 195 height 33
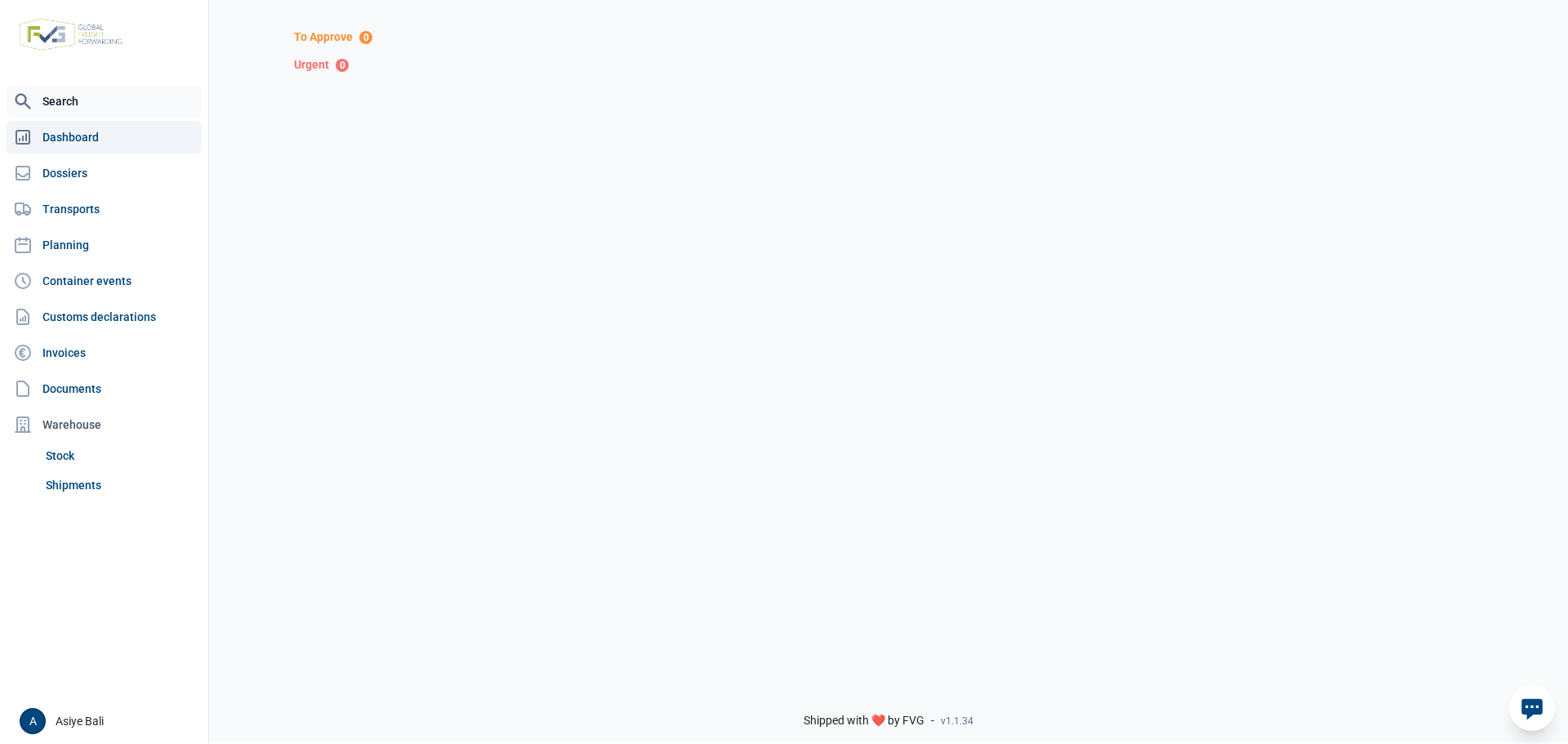
click at [70, 102] on link "Search" at bounding box center [103, 102] width 195 height 33
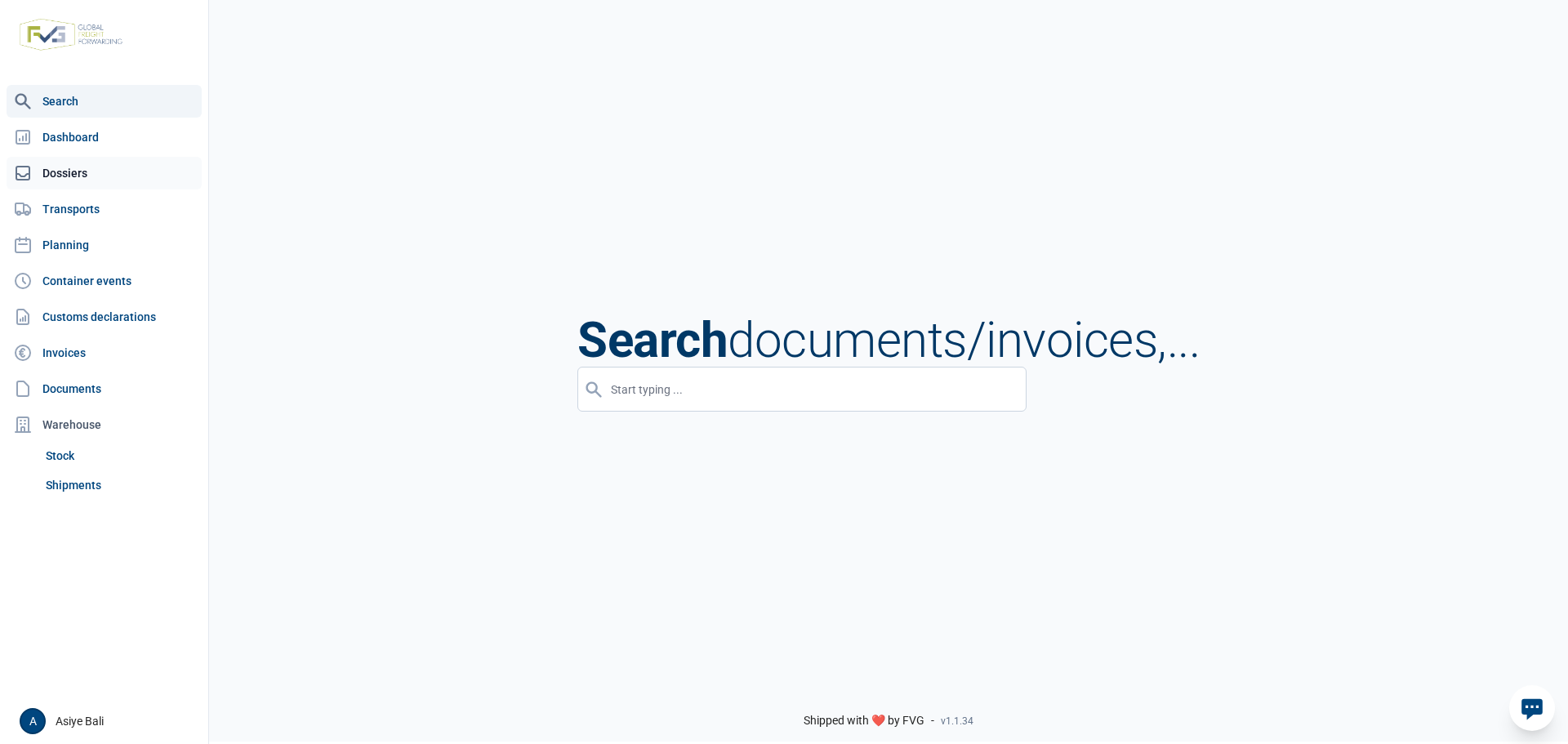
click at [72, 168] on link "Dossiers" at bounding box center [103, 173] width 195 height 33
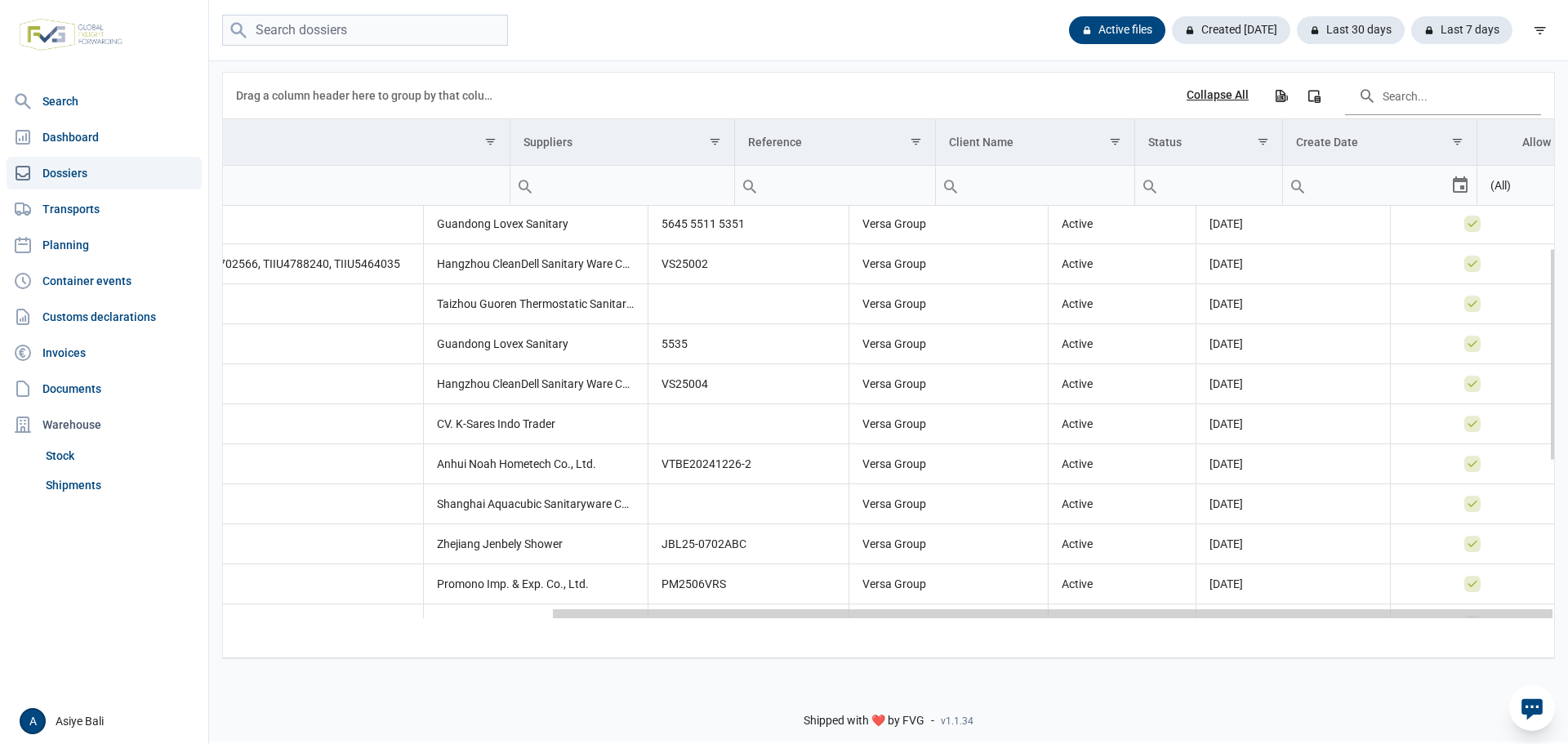
scroll to position [0, 436]
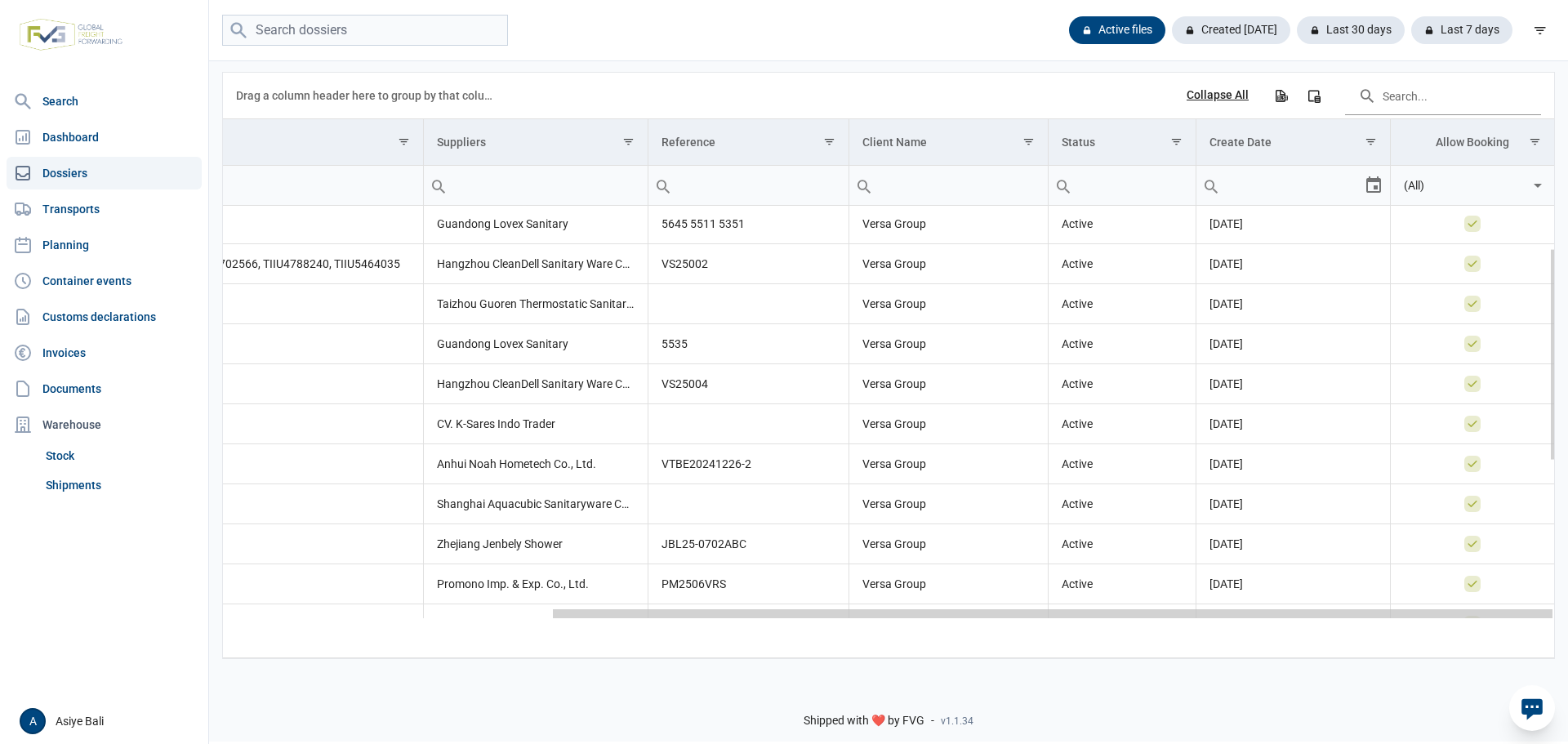
drag, startPoint x: 1000, startPoint y: 619, endPoint x: 1396, endPoint y: 581, distance: 397.8
click at [1396, 581] on body "For evaluation purposes only. Redistribution prohibited. Please register an exi…" at bounding box center [784, 343] width 1568 height 744
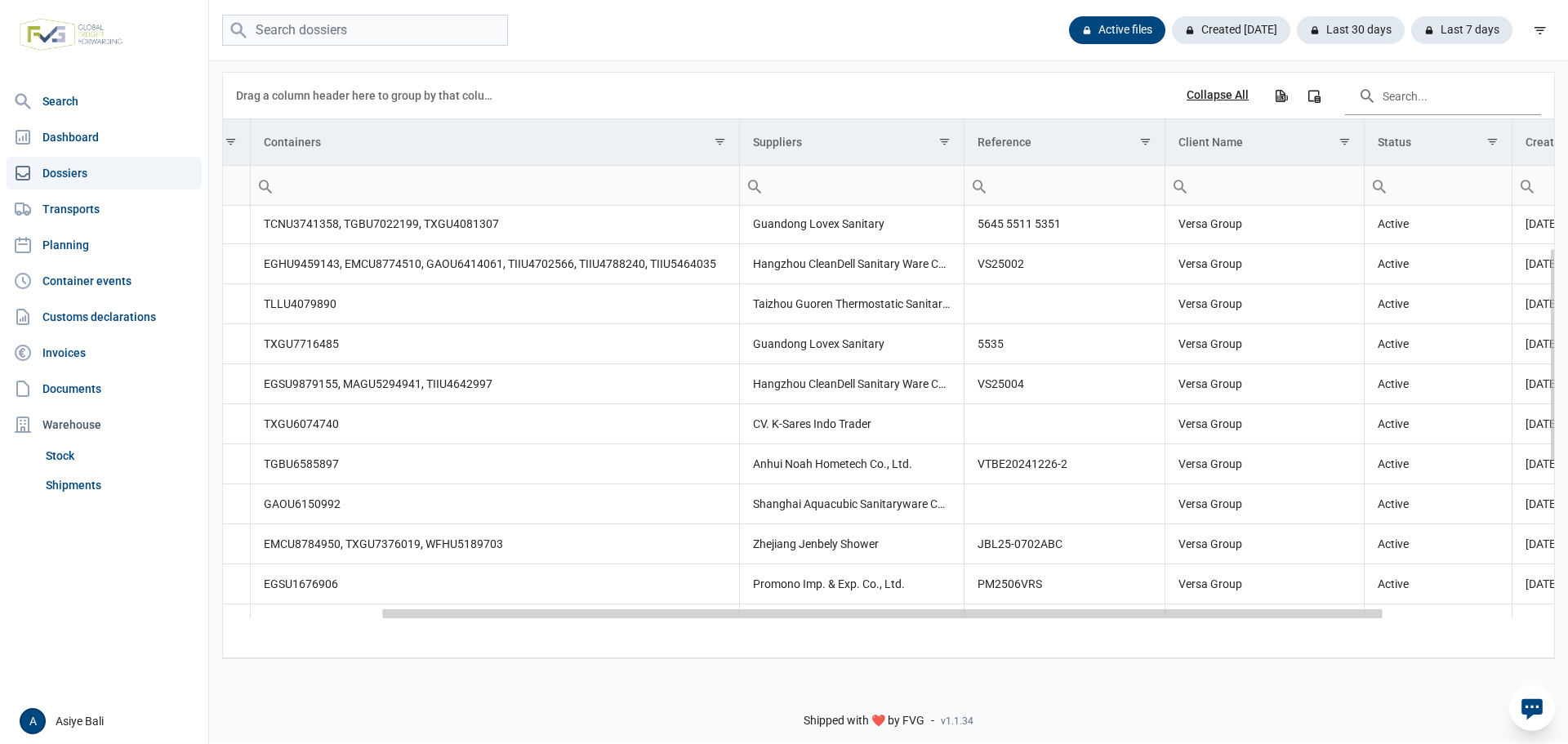
scroll to position [0, 0]
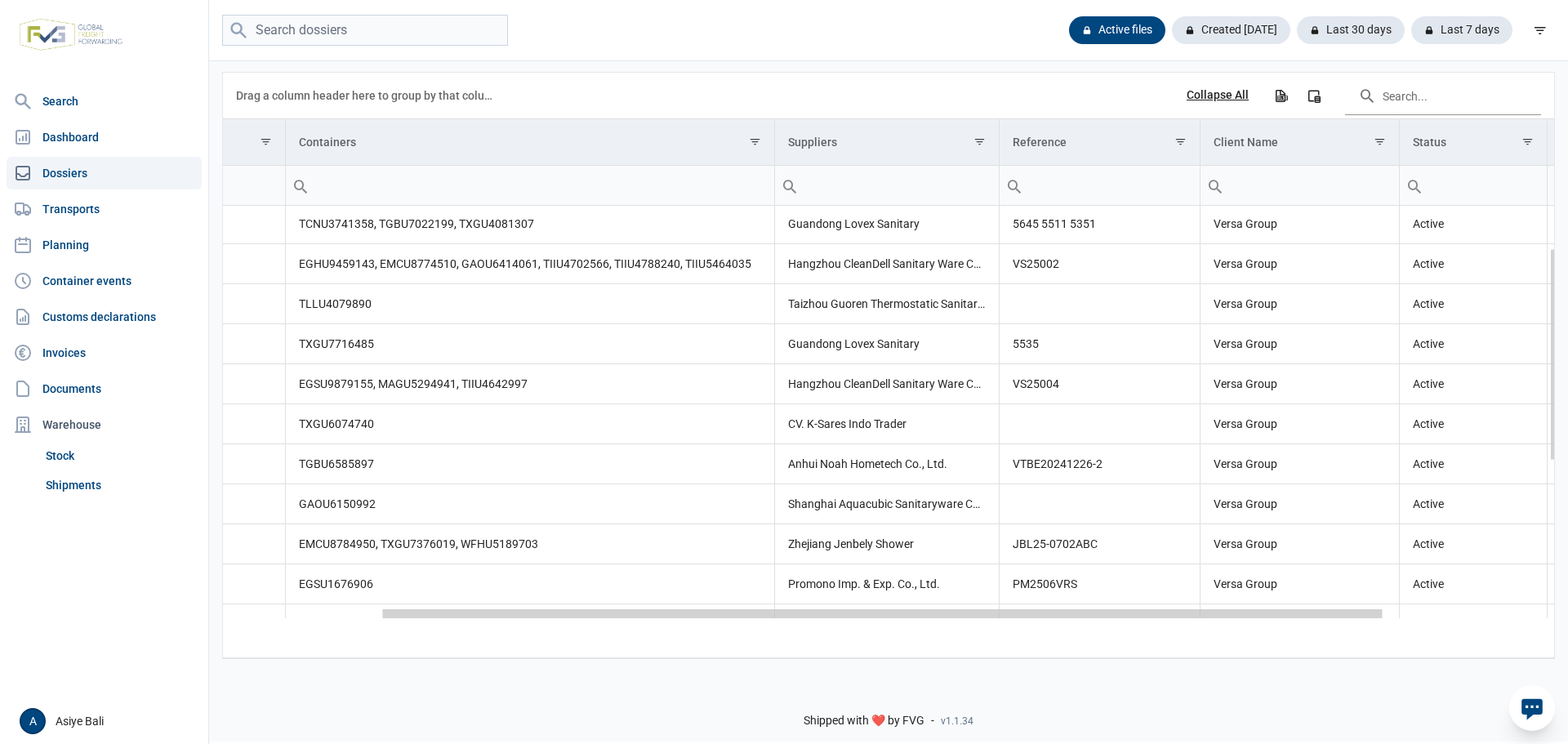
drag, startPoint x: 1251, startPoint y: 618, endPoint x: 978, endPoint y: 612, distance: 273.1
click at [978, 612] on body "For evaluation purposes only. Redistribution prohibited. Please register an exi…" at bounding box center [784, 343] width 1568 height 744
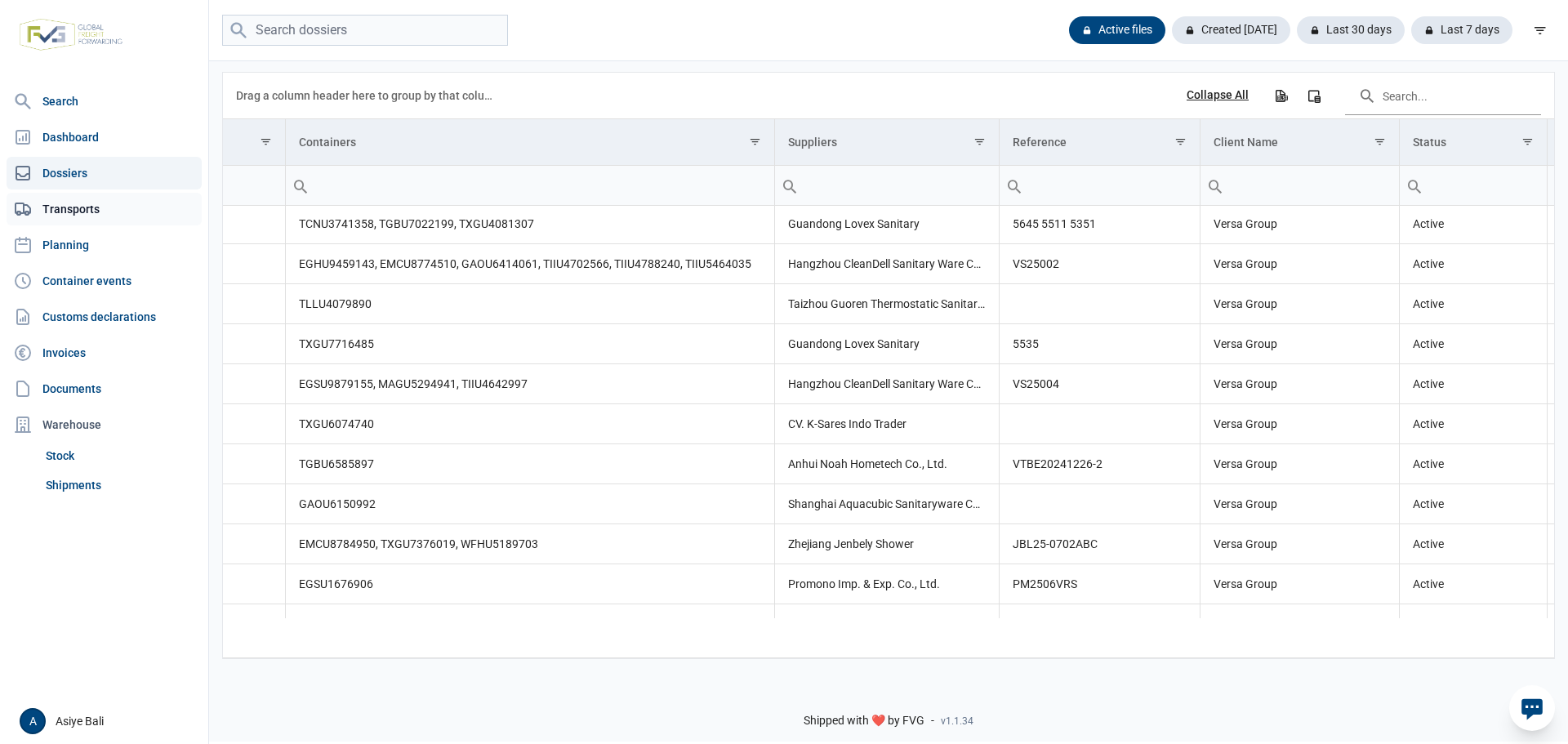
click at [87, 203] on link "Transports" at bounding box center [103, 210] width 195 height 33
click at [77, 208] on link "Transports" at bounding box center [103, 210] width 195 height 33
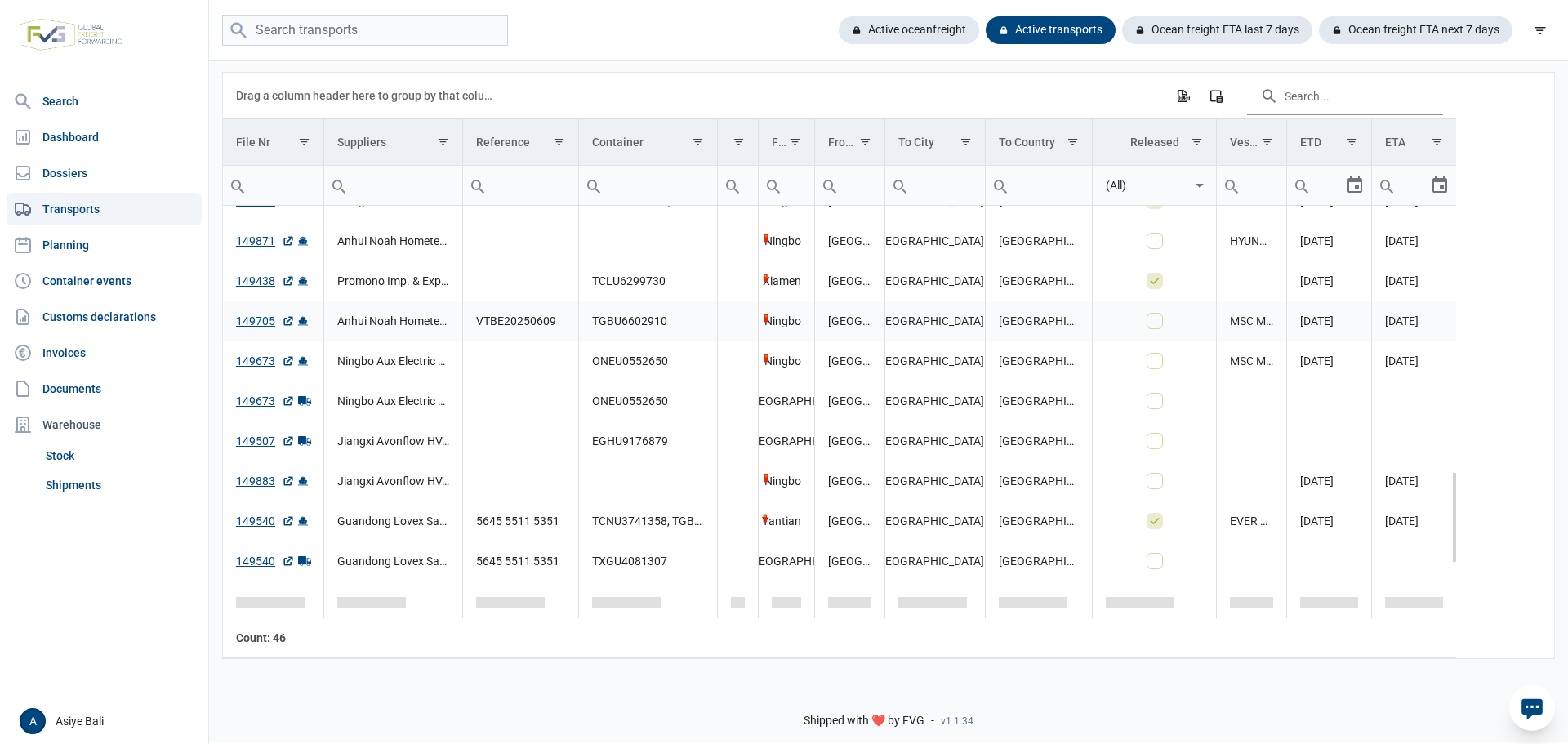
scroll to position [1183, 0]
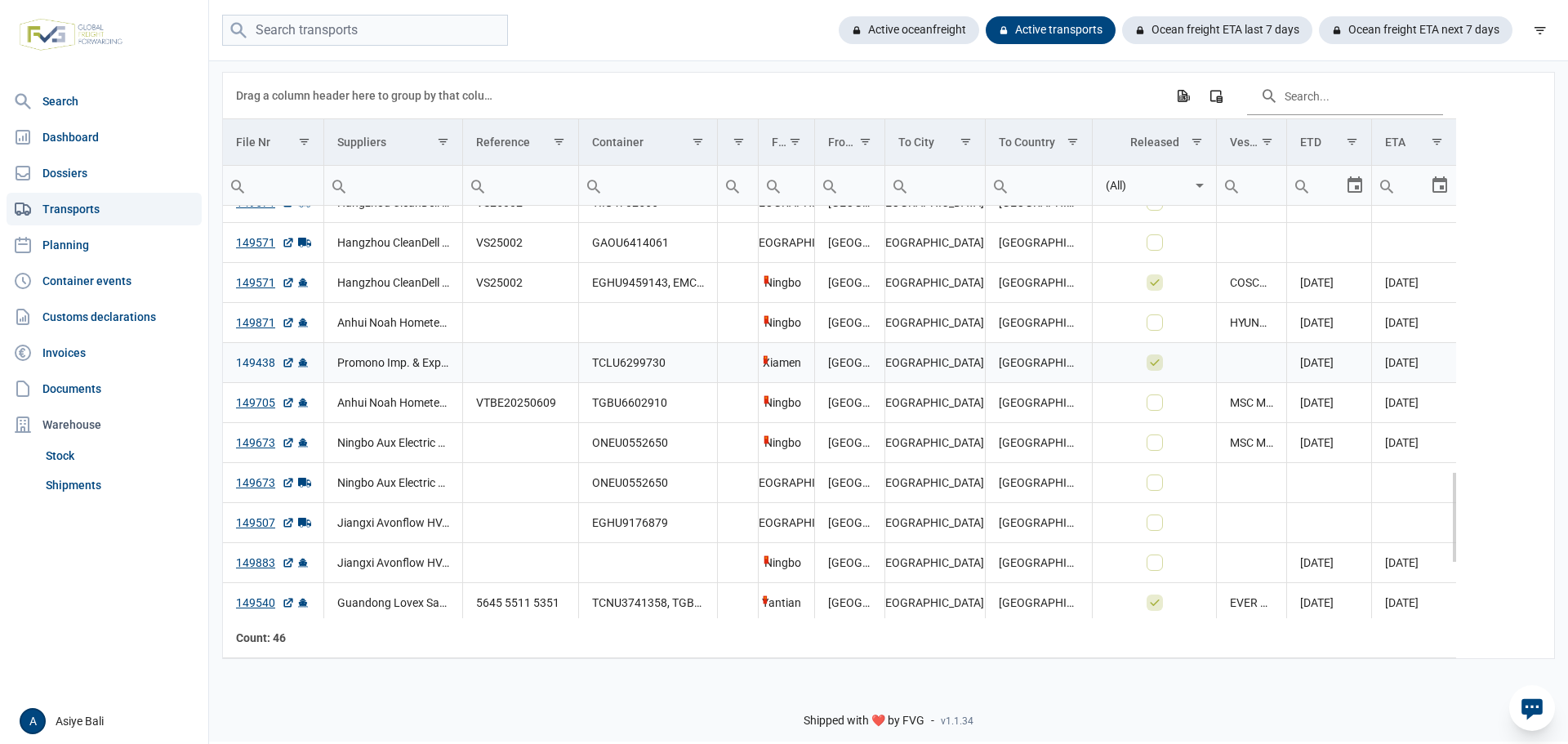
click at [254, 364] on link "149438" at bounding box center [265, 362] width 59 height 16
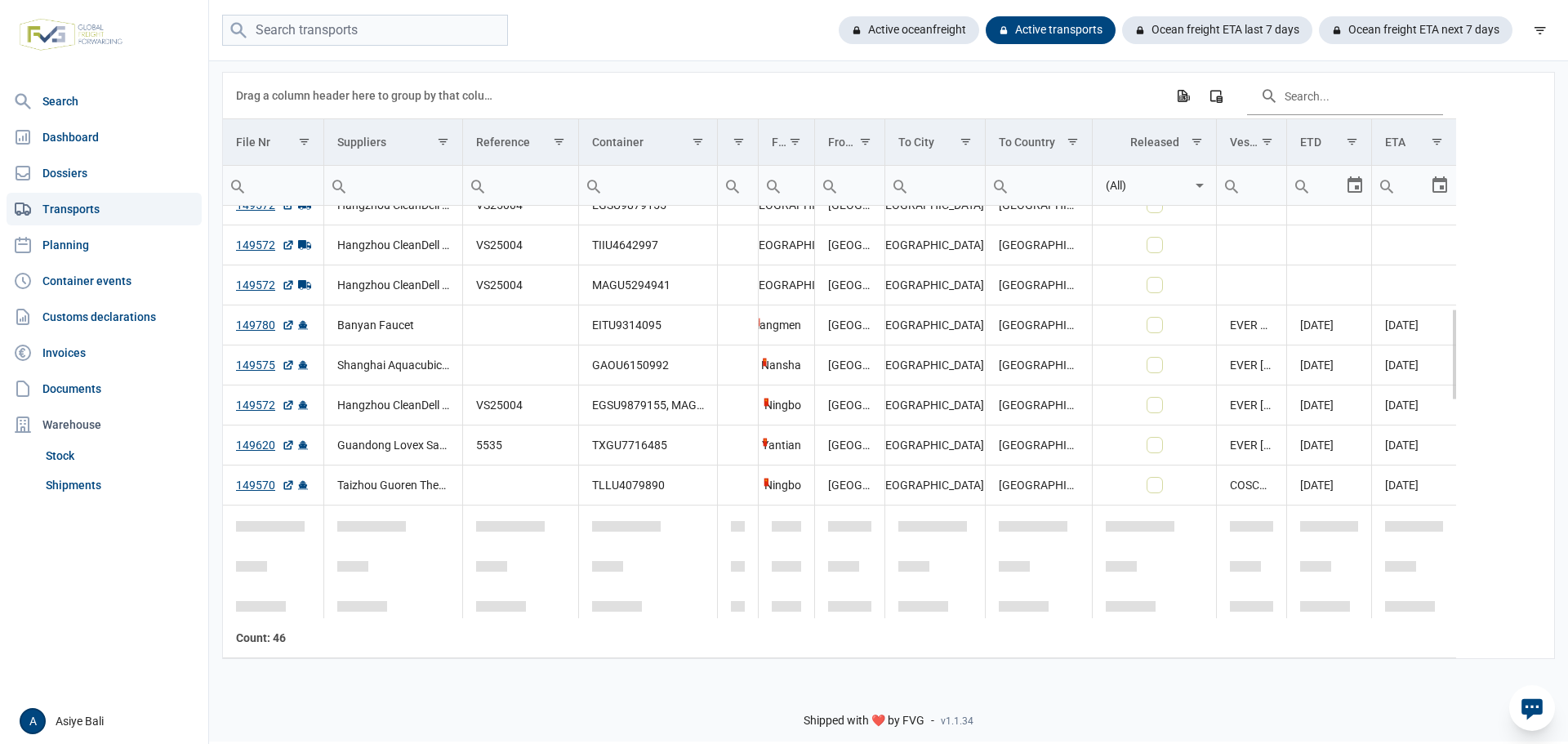
scroll to position [375, 0]
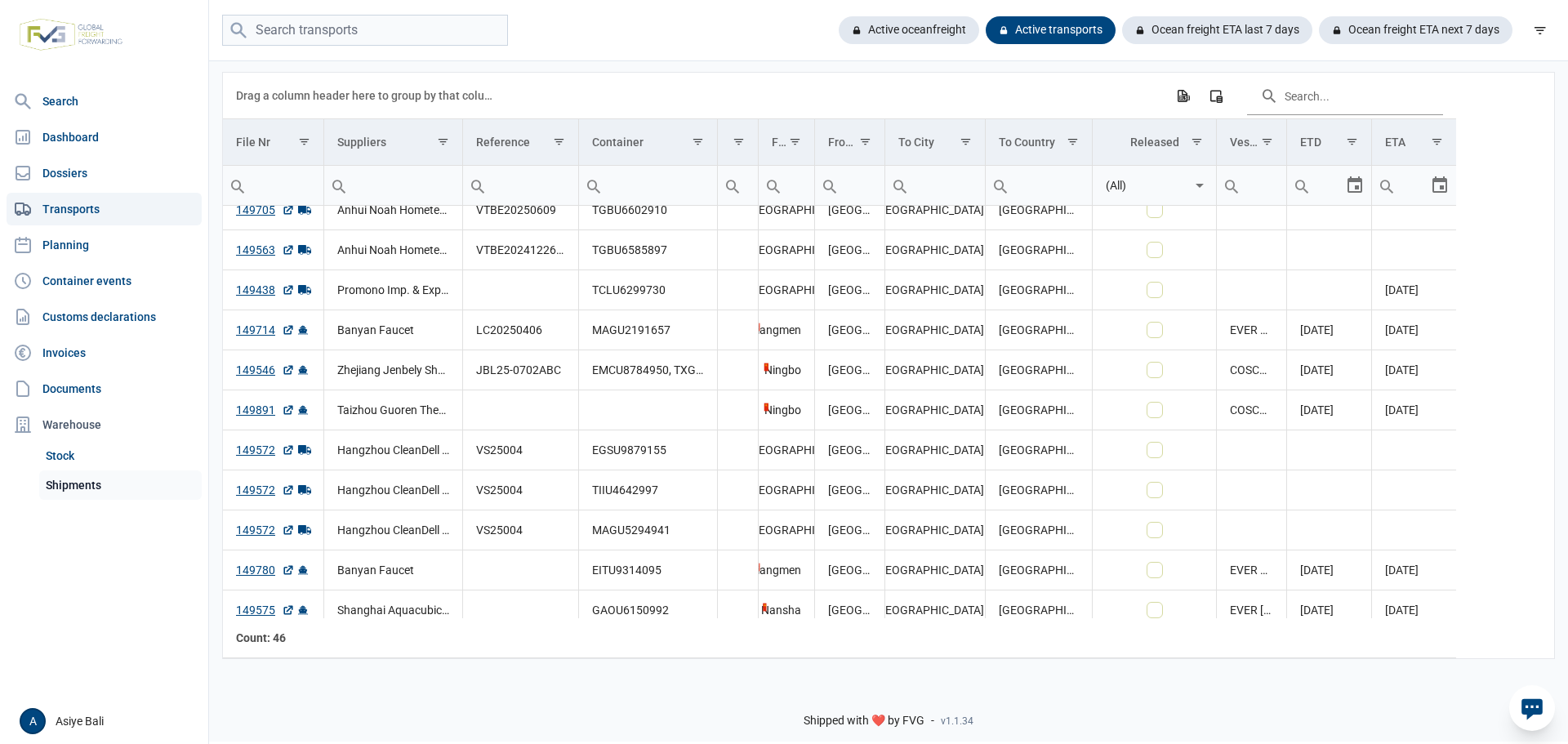
click at [79, 489] on link "Shipments" at bounding box center [121, 485] width 163 height 29
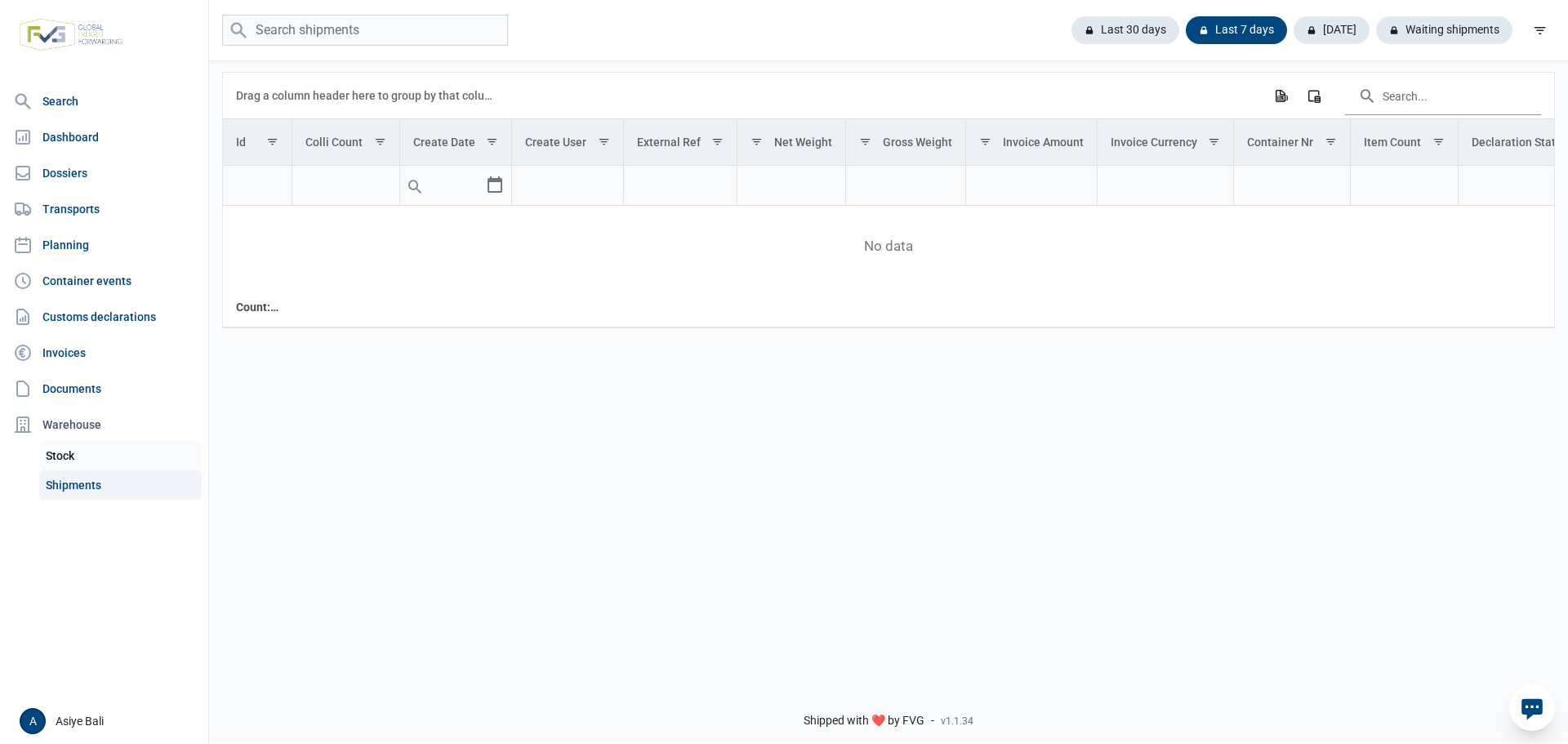
click at [57, 457] on link "Stock" at bounding box center [121, 456] width 163 height 29
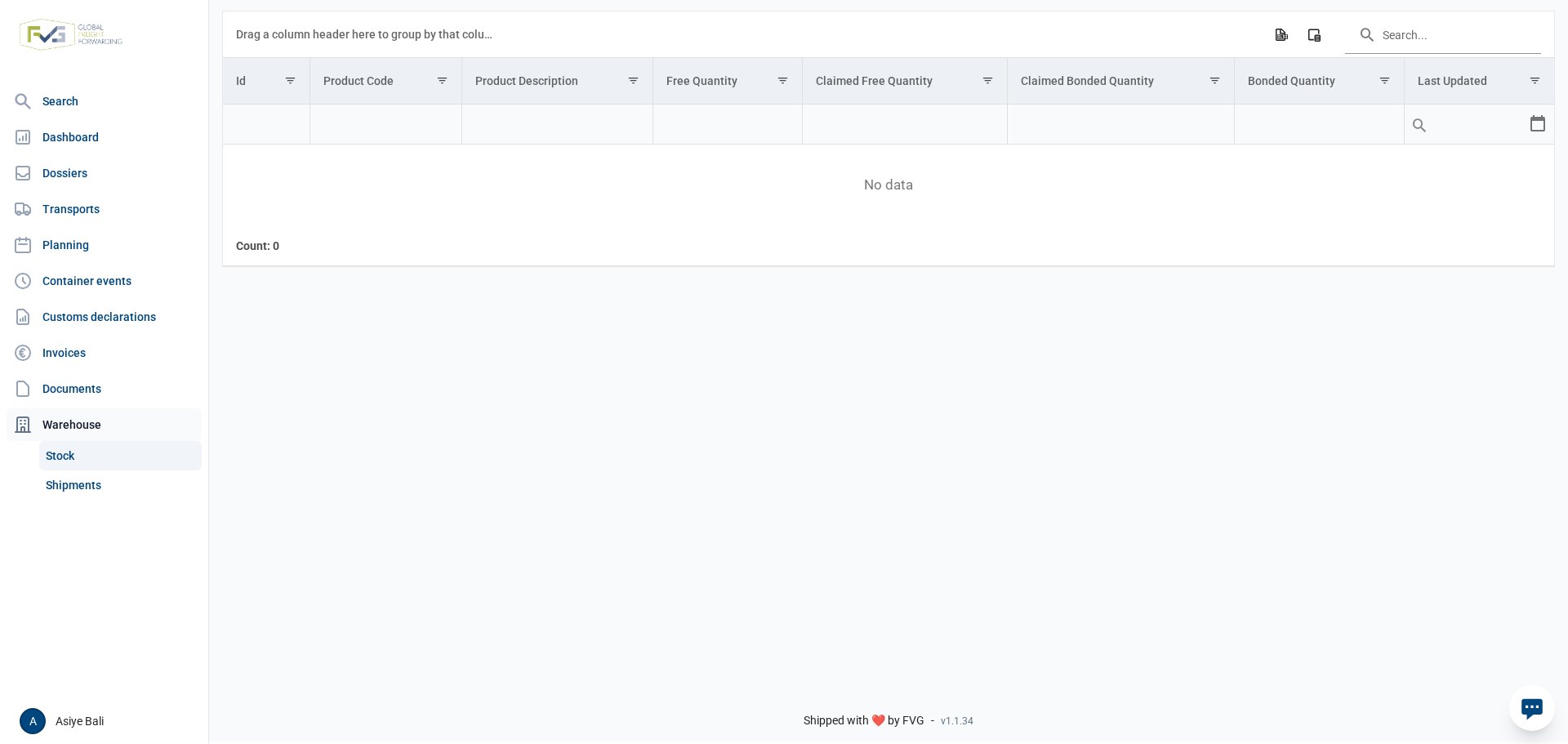
click at [79, 421] on div "Warehouse" at bounding box center [103, 425] width 195 height 33
click at [79, 385] on link "Documents" at bounding box center [103, 389] width 195 height 33
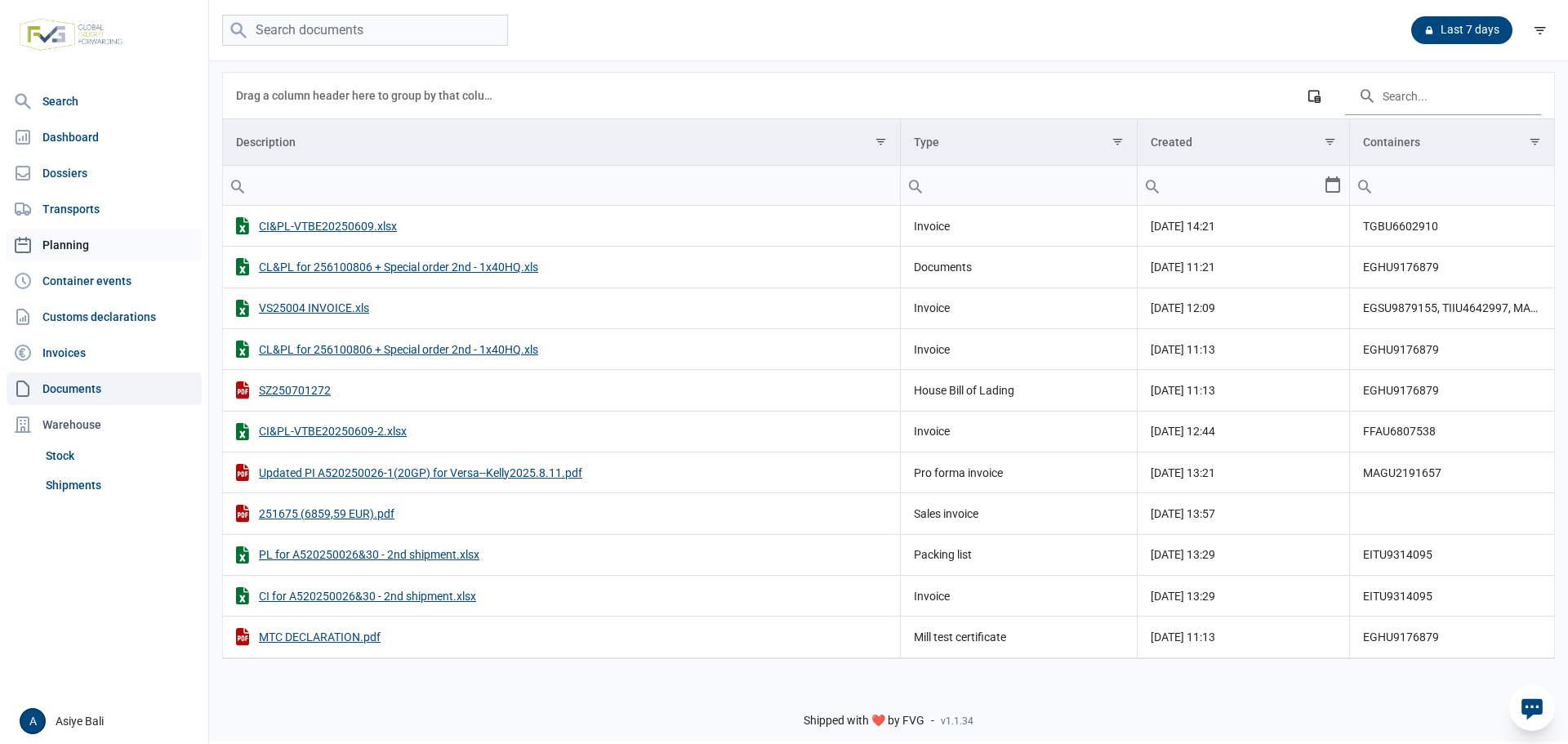
click at [51, 237] on link "Planning" at bounding box center [103, 245] width 195 height 33
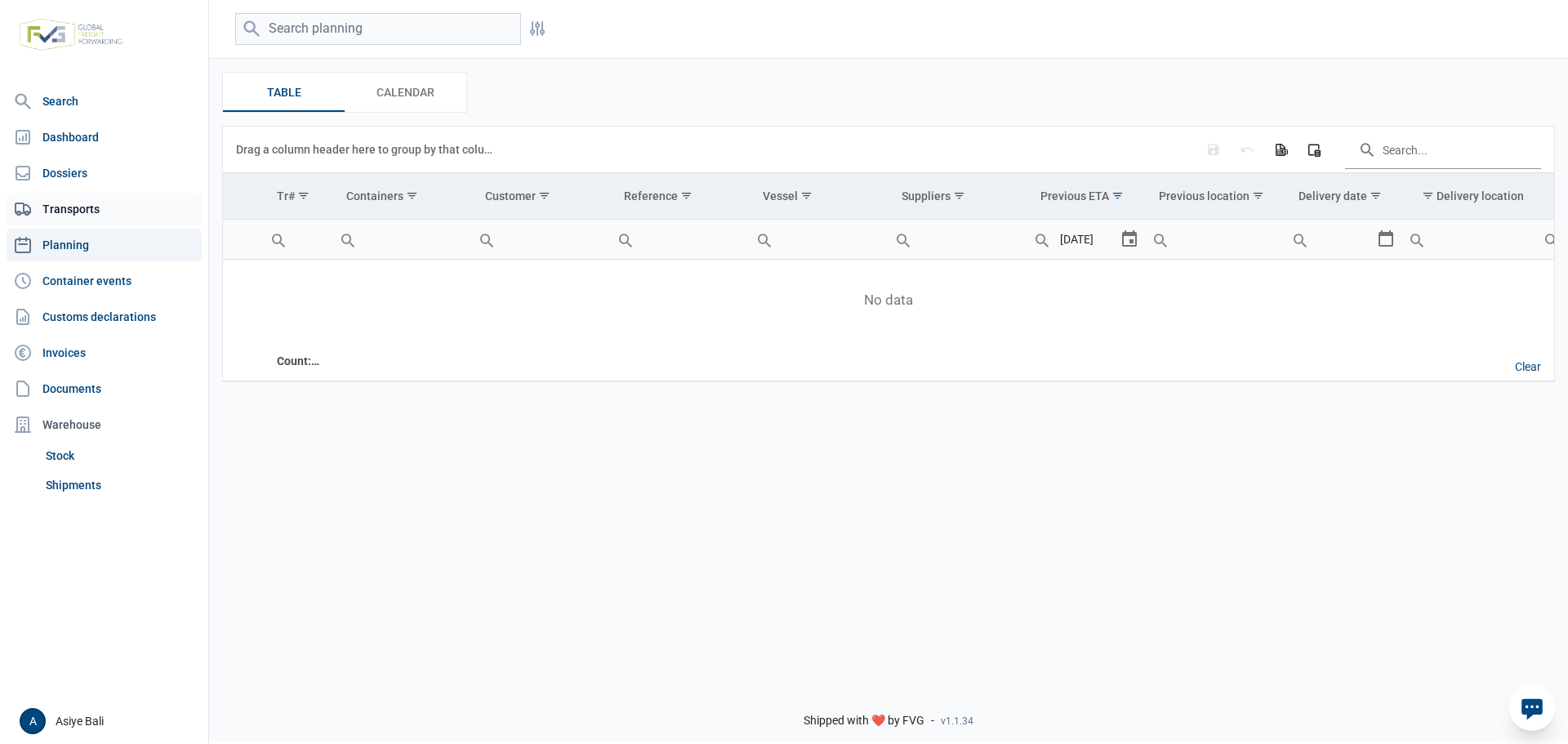
click at [65, 207] on link "Transports" at bounding box center [103, 210] width 195 height 33
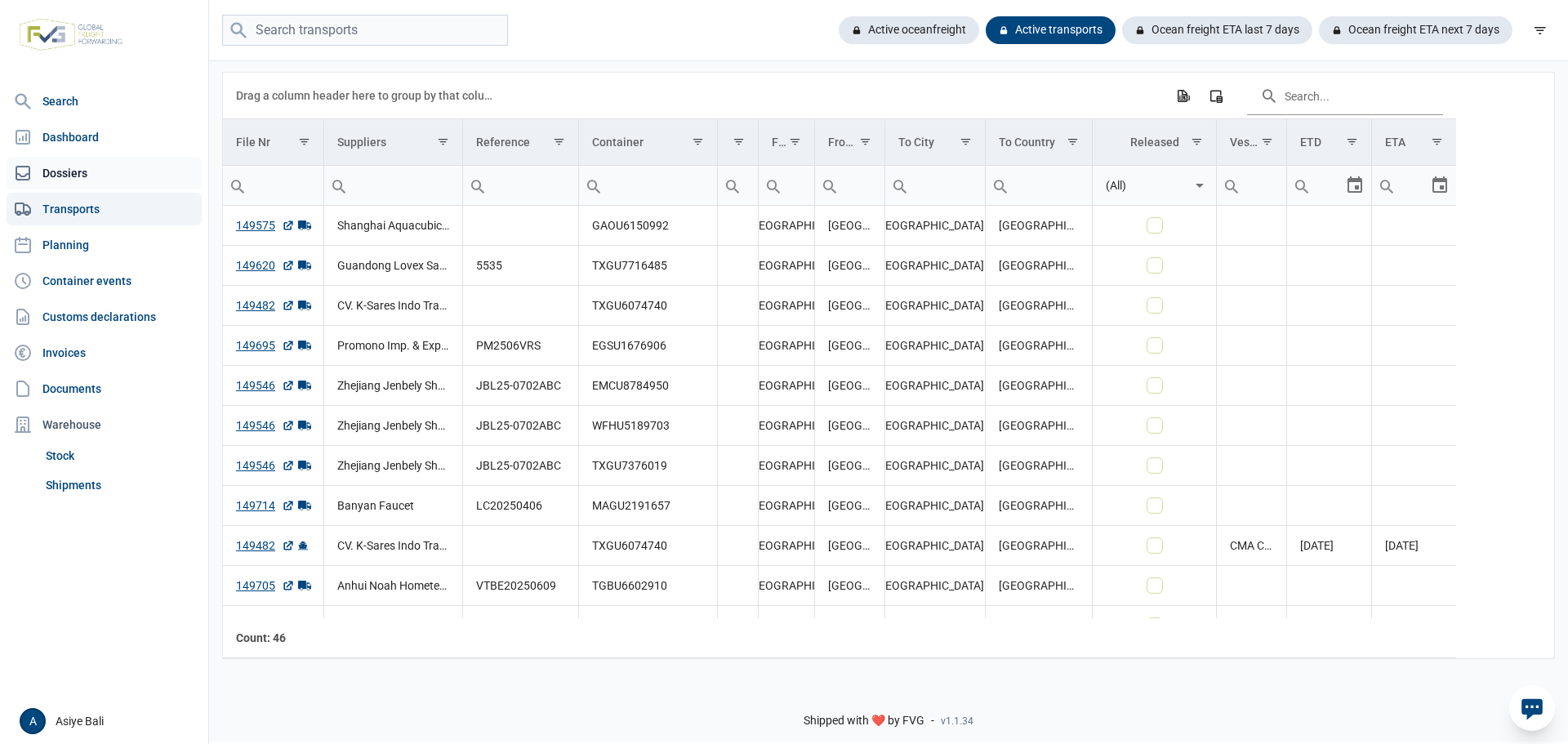
click at [65, 162] on link "Dossiers" at bounding box center [103, 173] width 195 height 33
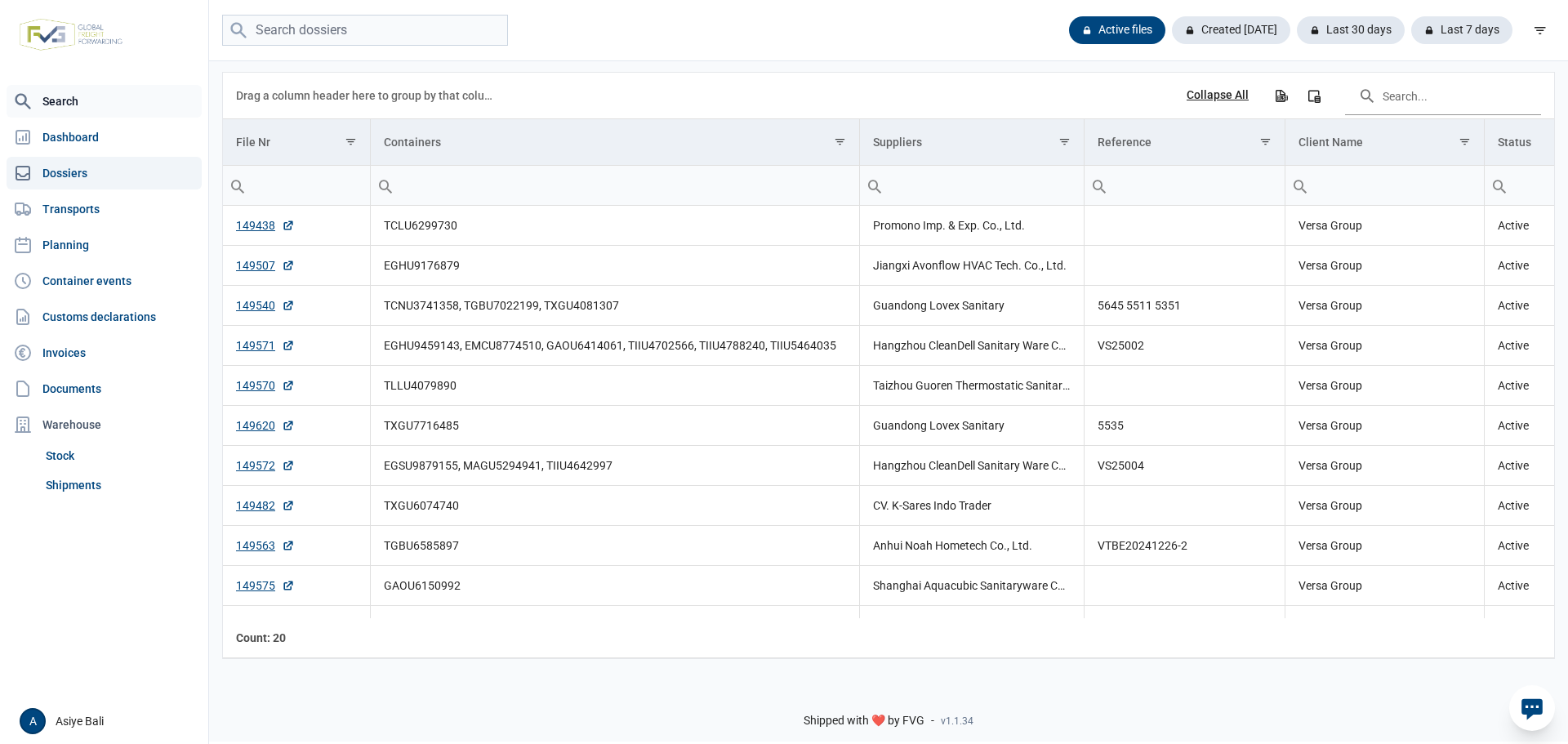
drag, startPoint x: 65, startPoint y: 93, endPoint x: 189, endPoint y: 87, distance: 124.1
click at [65, 93] on link "Search" at bounding box center [103, 102] width 195 height 33
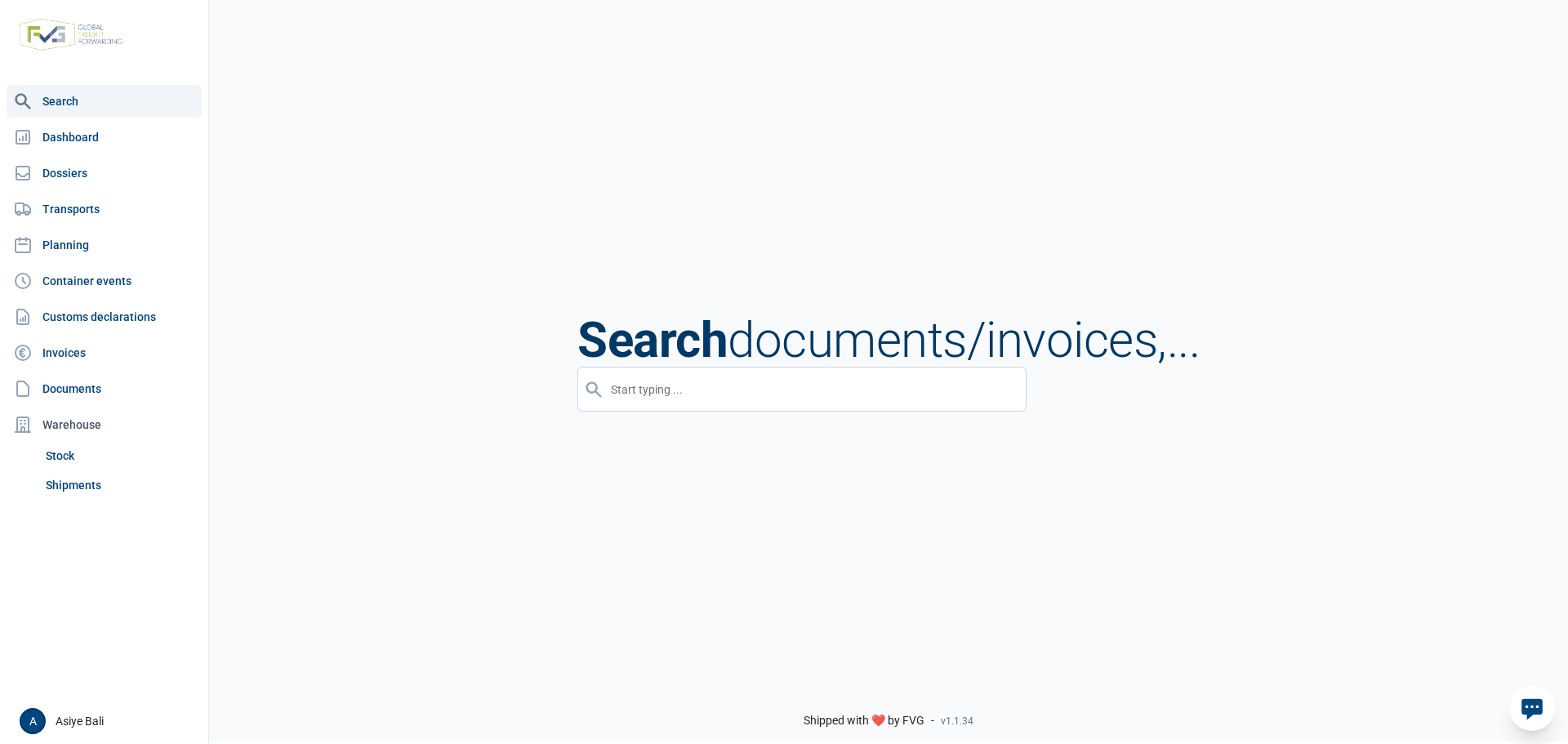
click at [692, 428] on div "Search documents/invoices,..." at bounding box center [888, 369] width 1359 height 744
click at [717, 382] on input "input" at bounding box center [802, 389] width 449 height 45
paste input "EGHU9294697"
type input "EGHU9294697"
